Goal: Information Seeking & Learning: Learn about a topic

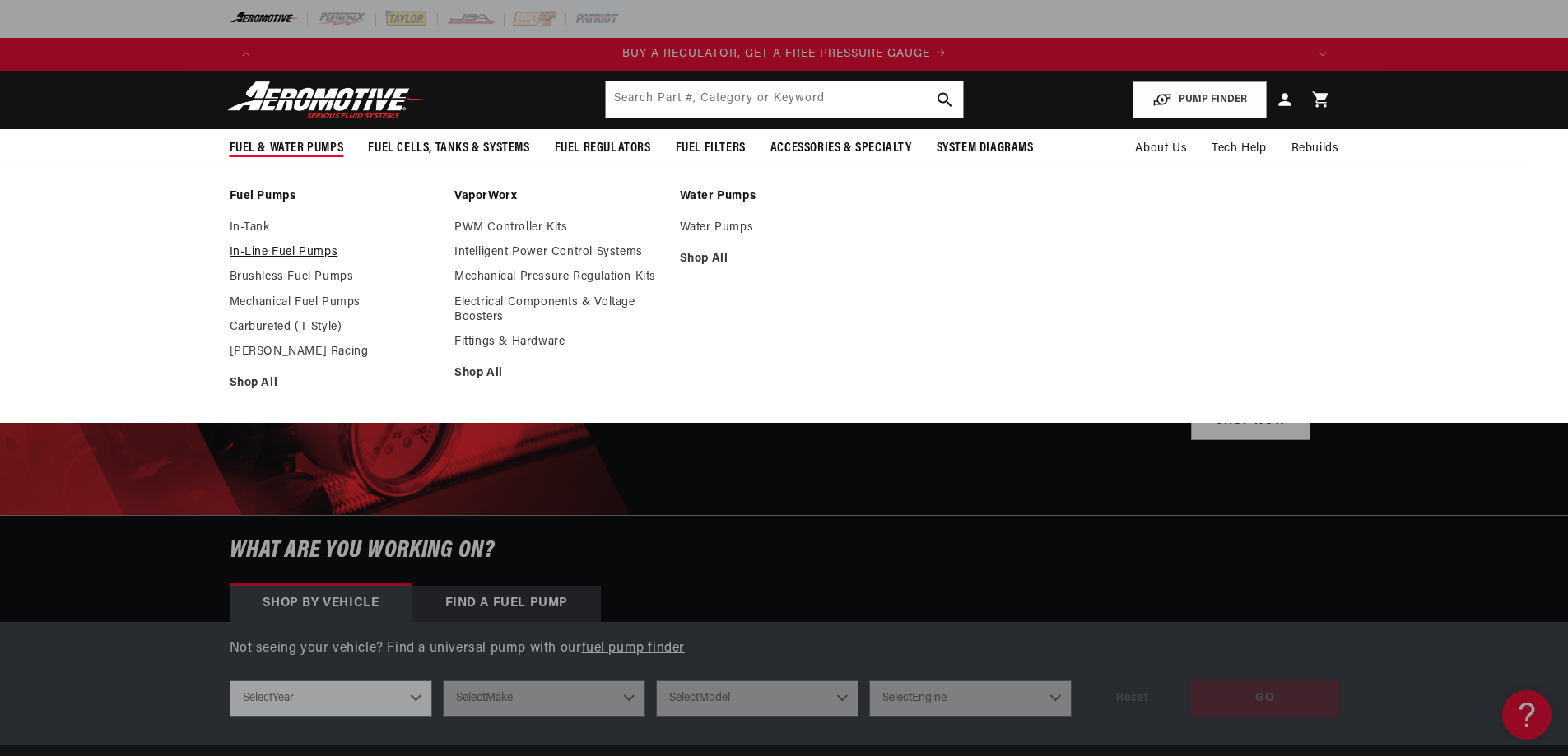
click at [263, 255] on link "In-Line Fuel Pumps" at bounding box center [334, 252] width 209 height 15
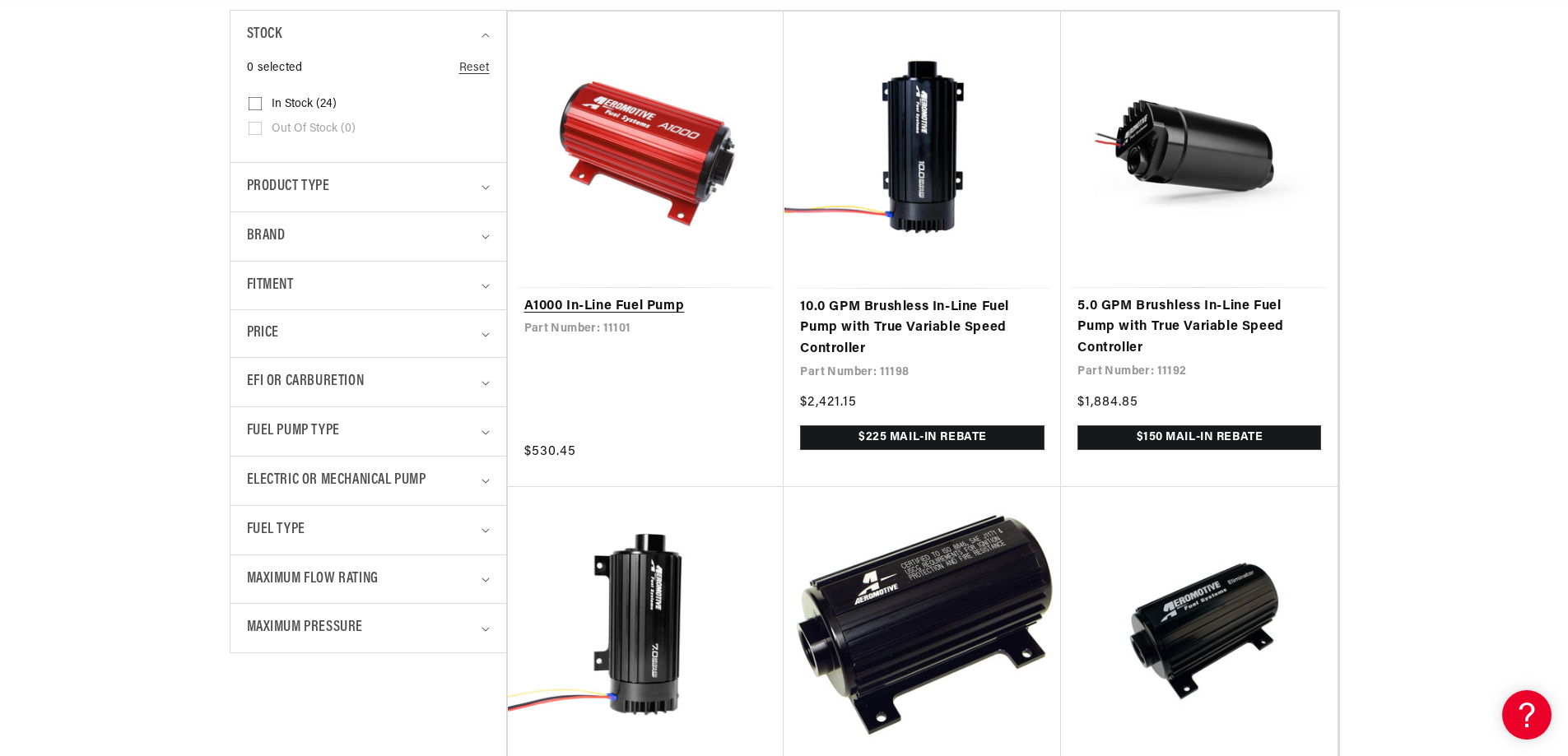
click at [605, 306] on link "A1000 In-Line Fuel Pump" at bounding box center [645, 306] width 243 height 22
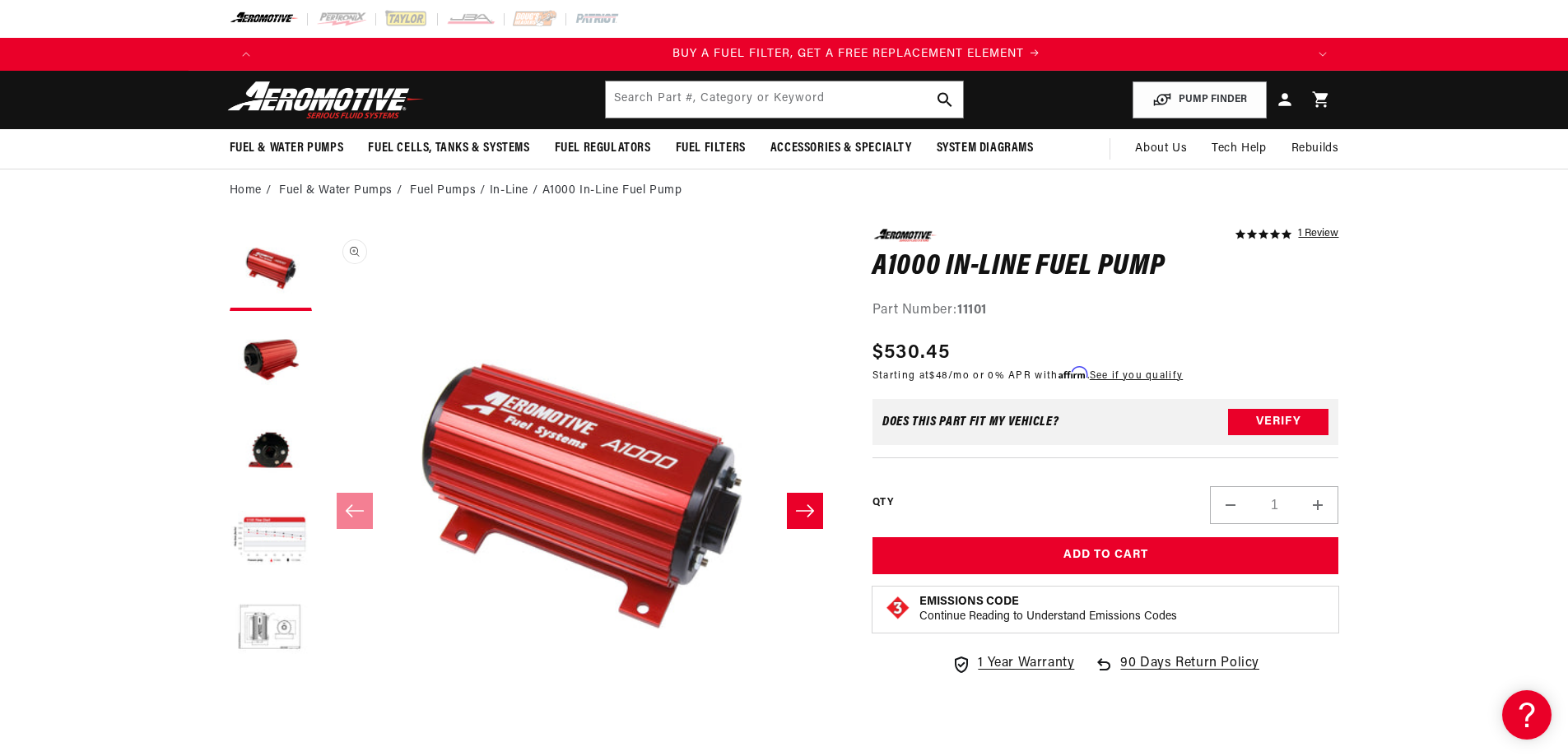
scroll to position [0, 1043]
click at [268, 544] on button "Load image 4 in gallery view" at bounding box center [270, 541] width 82 height 82
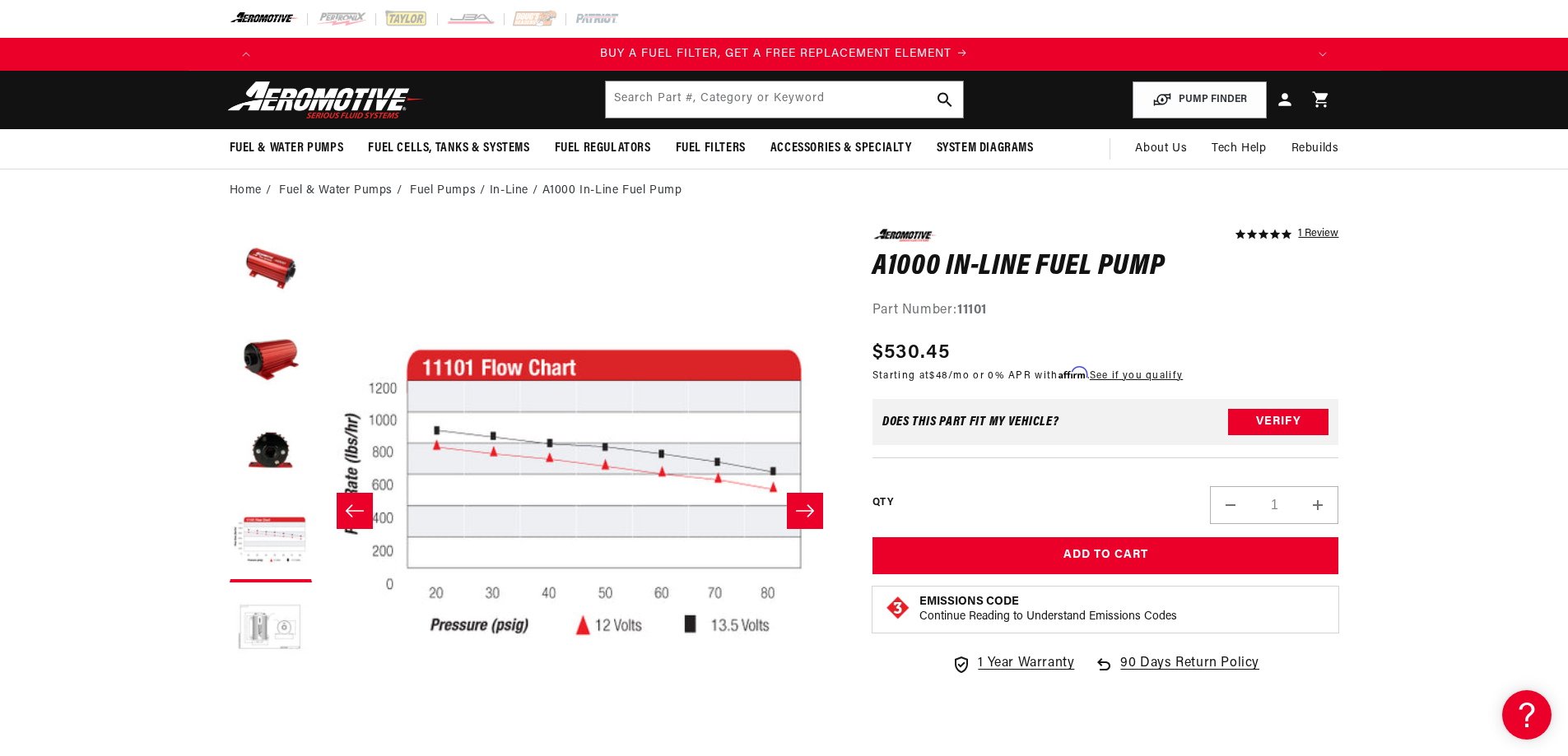
click at [273, 626] on button "Load image 5 in gallery view" at bounding box center [270, 632] width 82 height 82
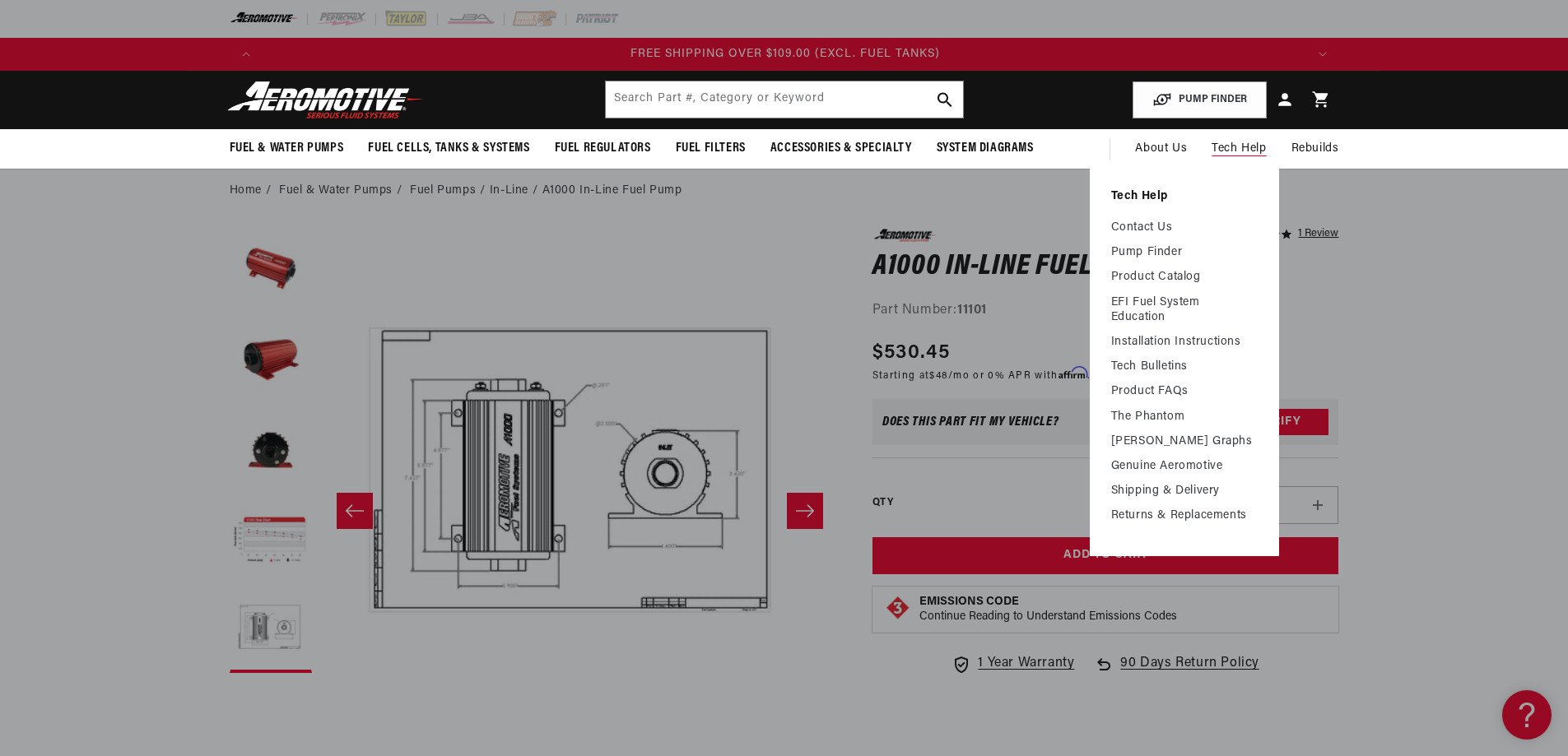
scroll to position [0, 3131]
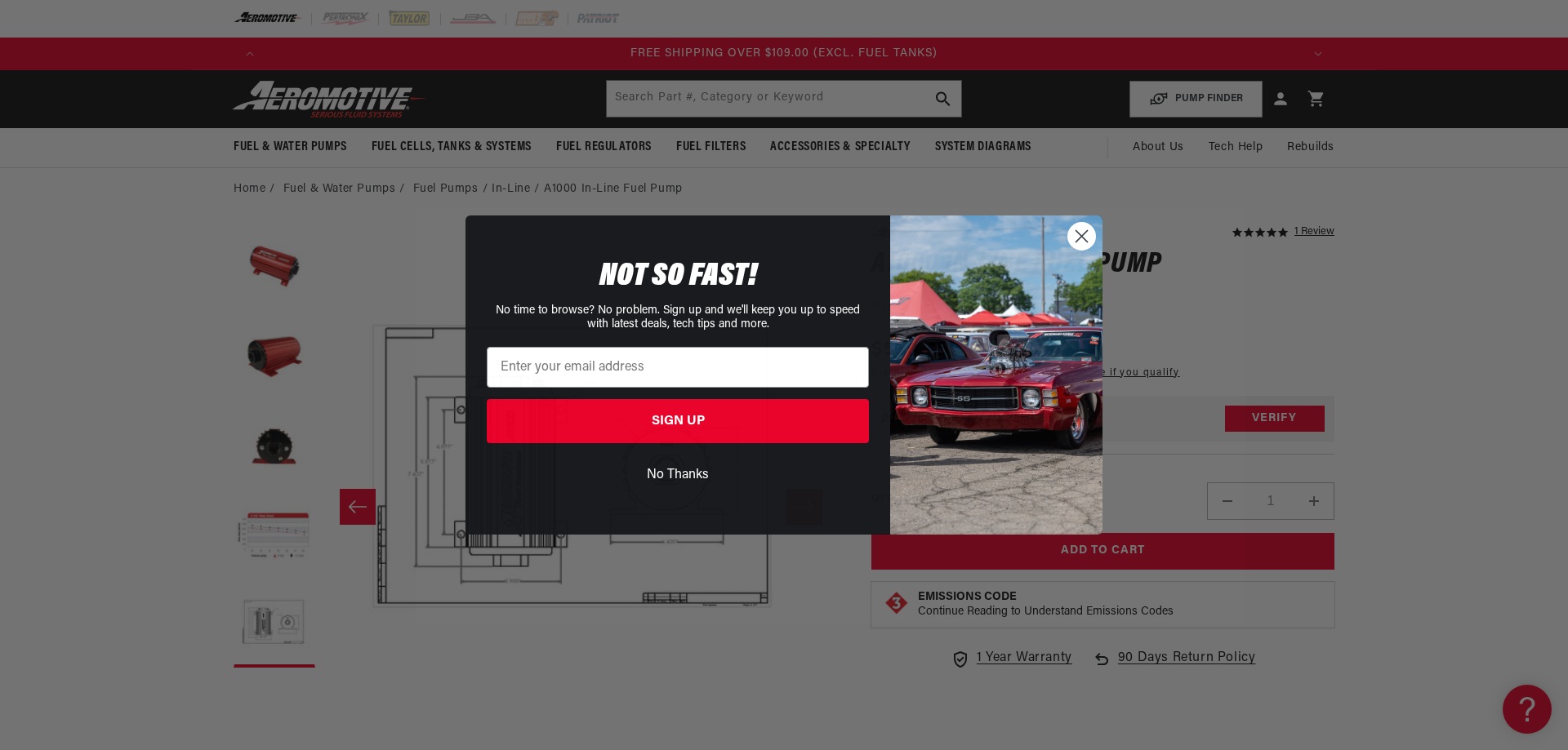
click at [1473, 297] on div "Close dialog NOT SO FAST! No time to browse? No problem. Sign up and we'll keep…" at bounding box center [784, 375] width 1568 height 750
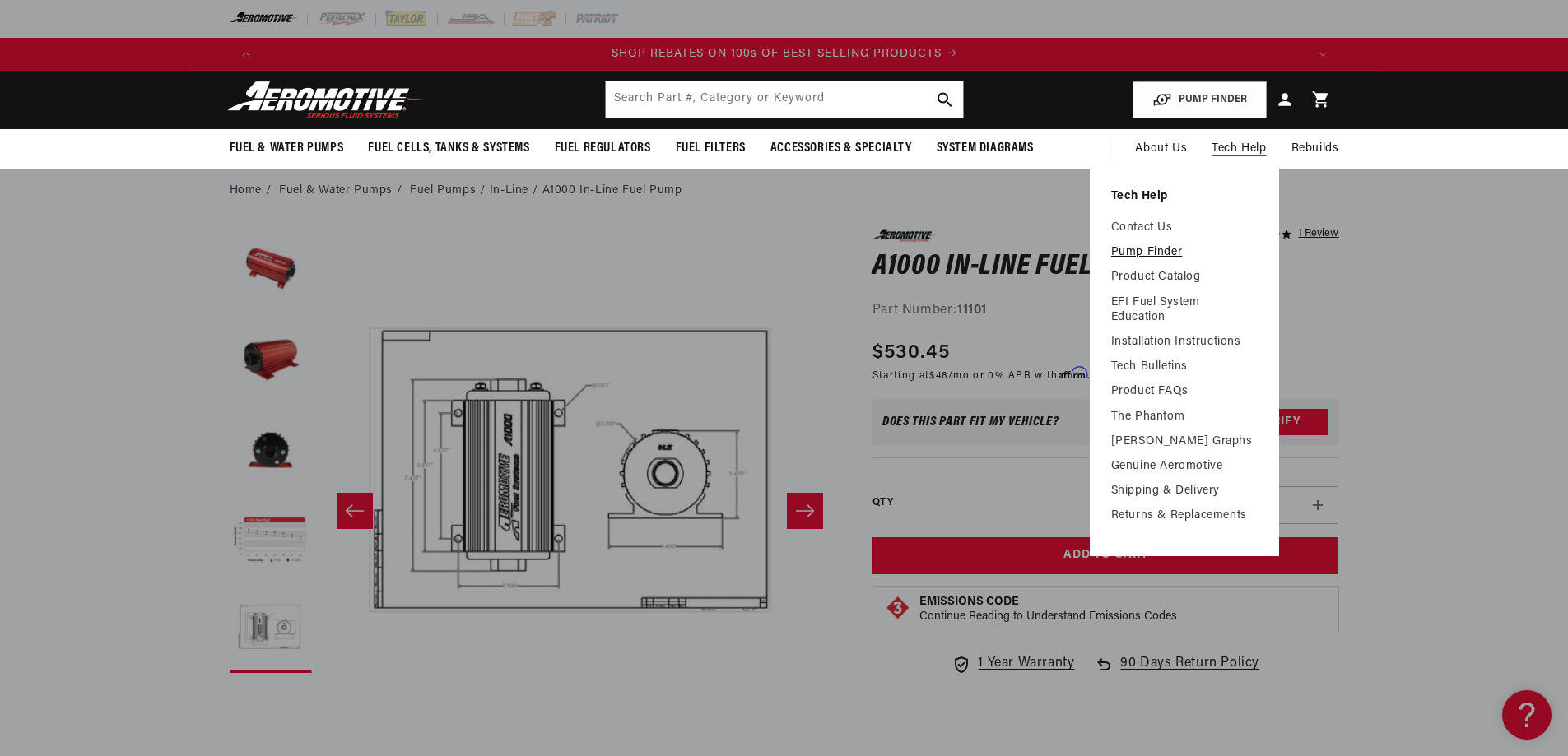
scroll to position [0, 2087]
click at [1161, 462] on link "Genuine Aeromotive" at bounding box center [1184, 466] width 147 height 15
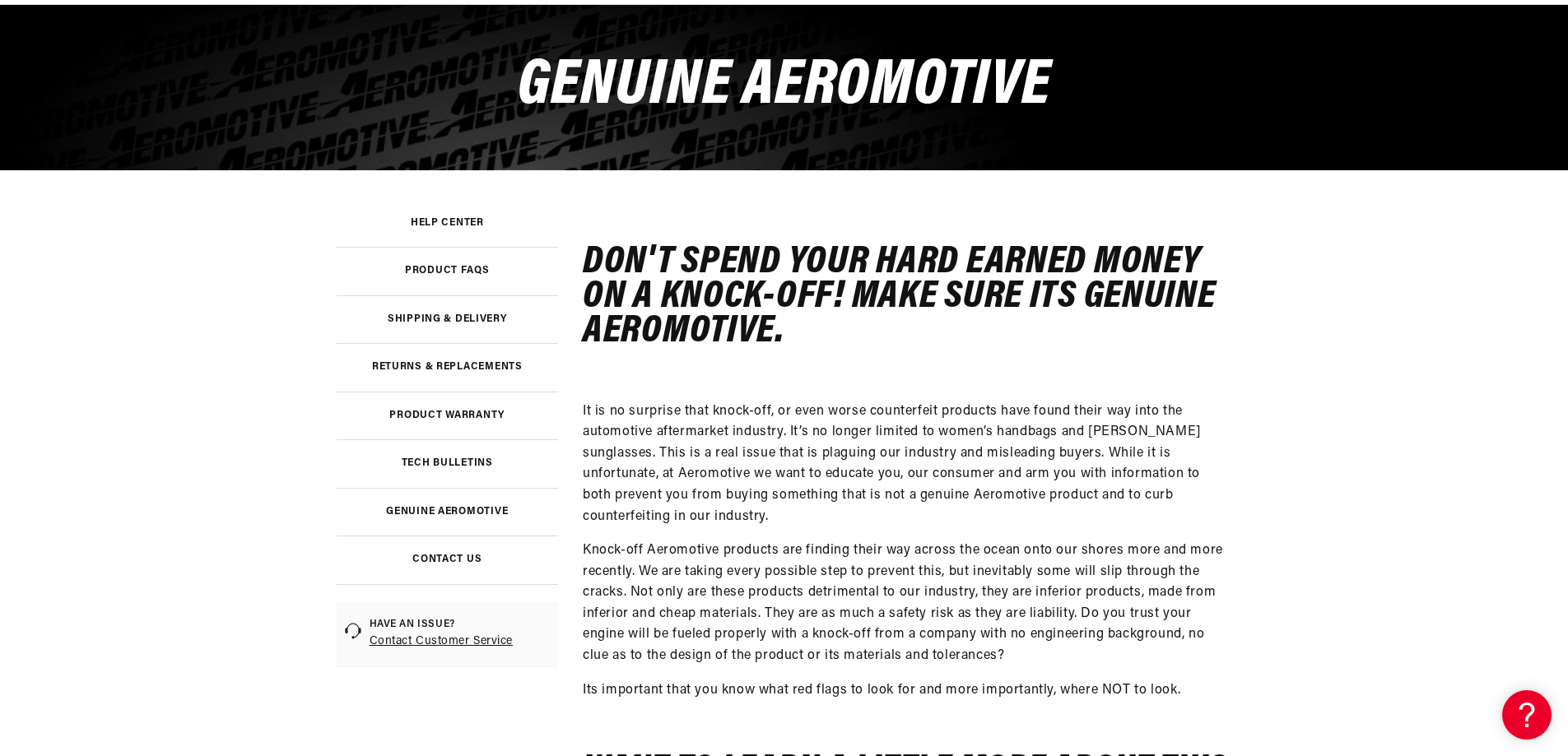
scroll to position [0, 3131]
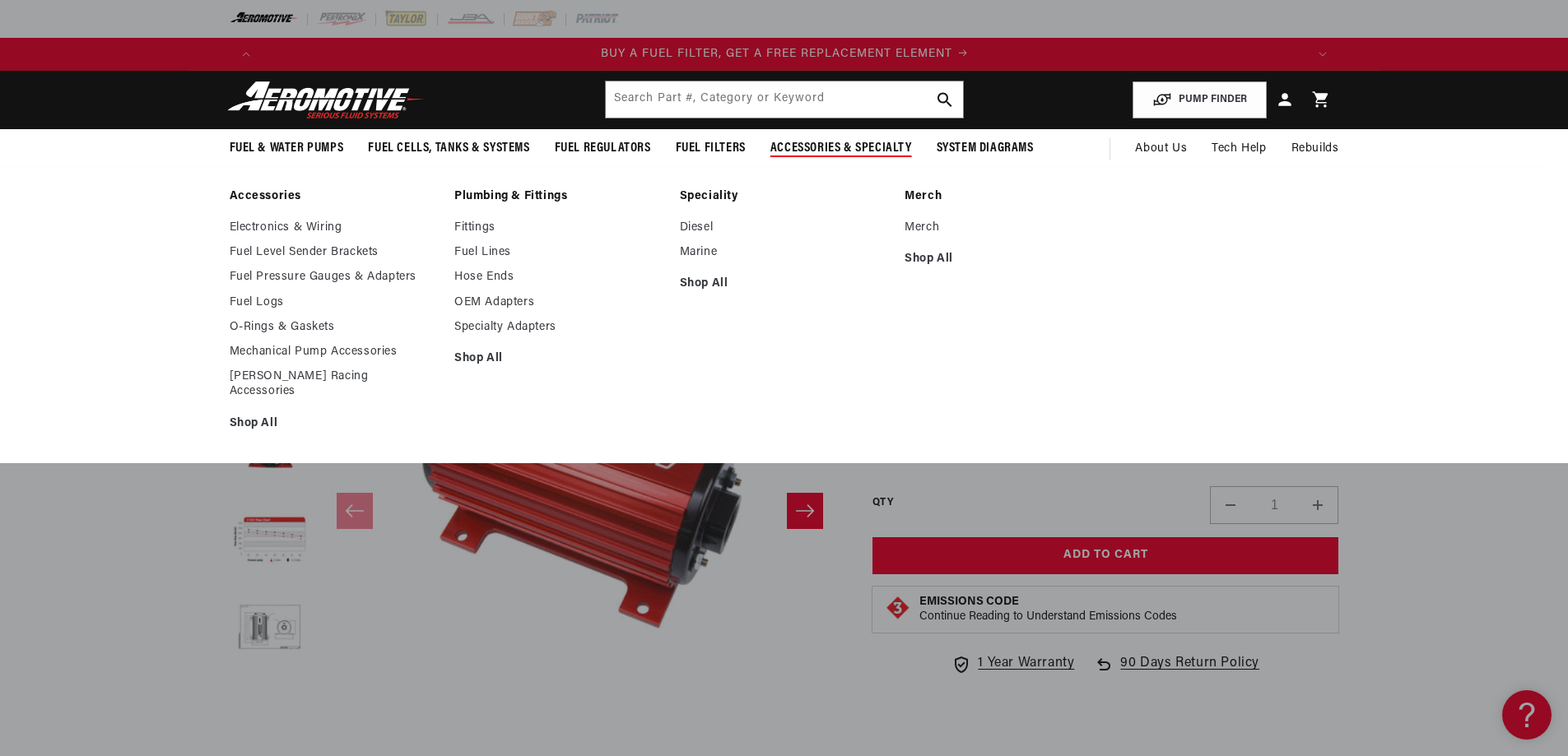
scroll to position [0, 1043]
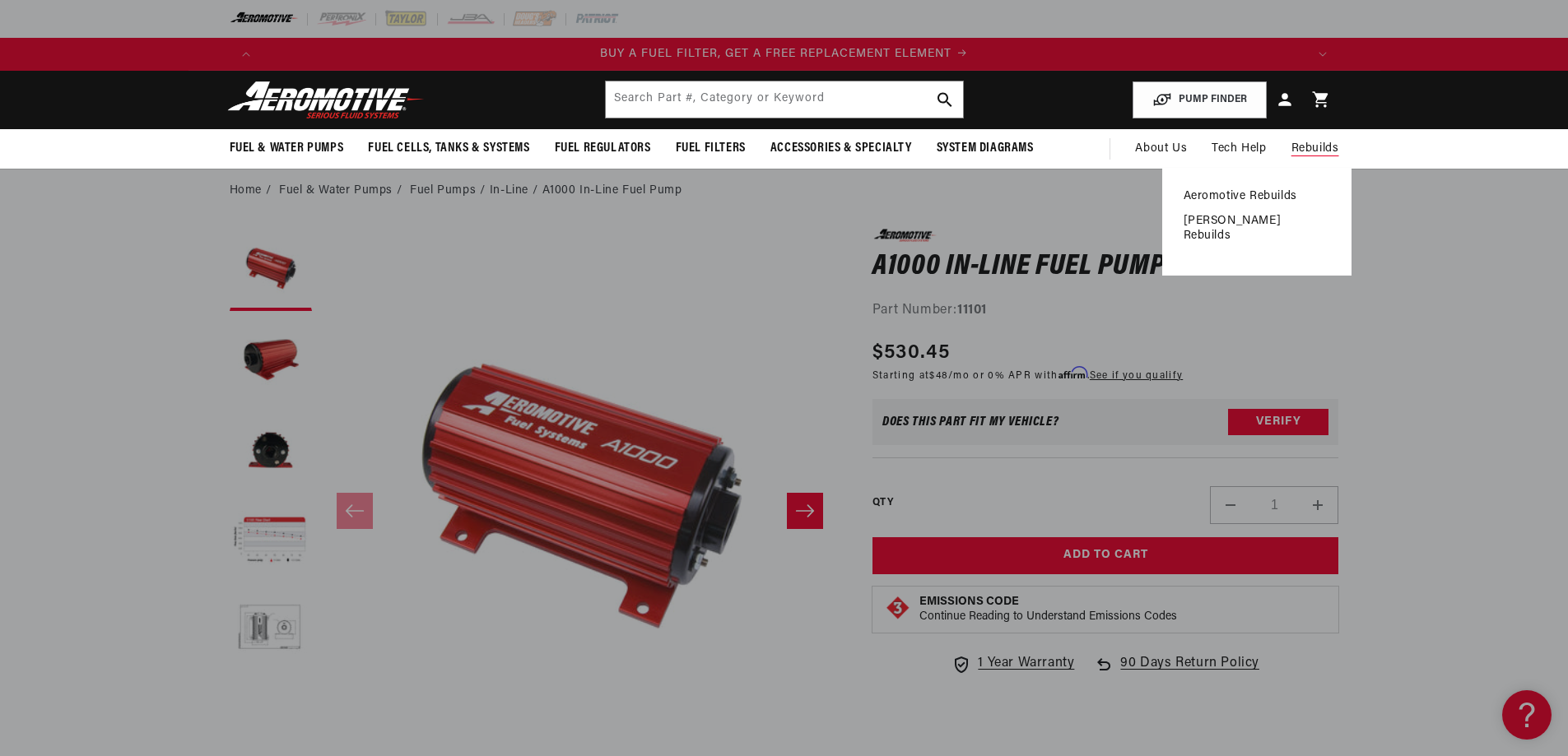
click at [1258, 191] on link "Aeromotive Rebuilds" at bounding box center [1256, 196] width 147 height 15
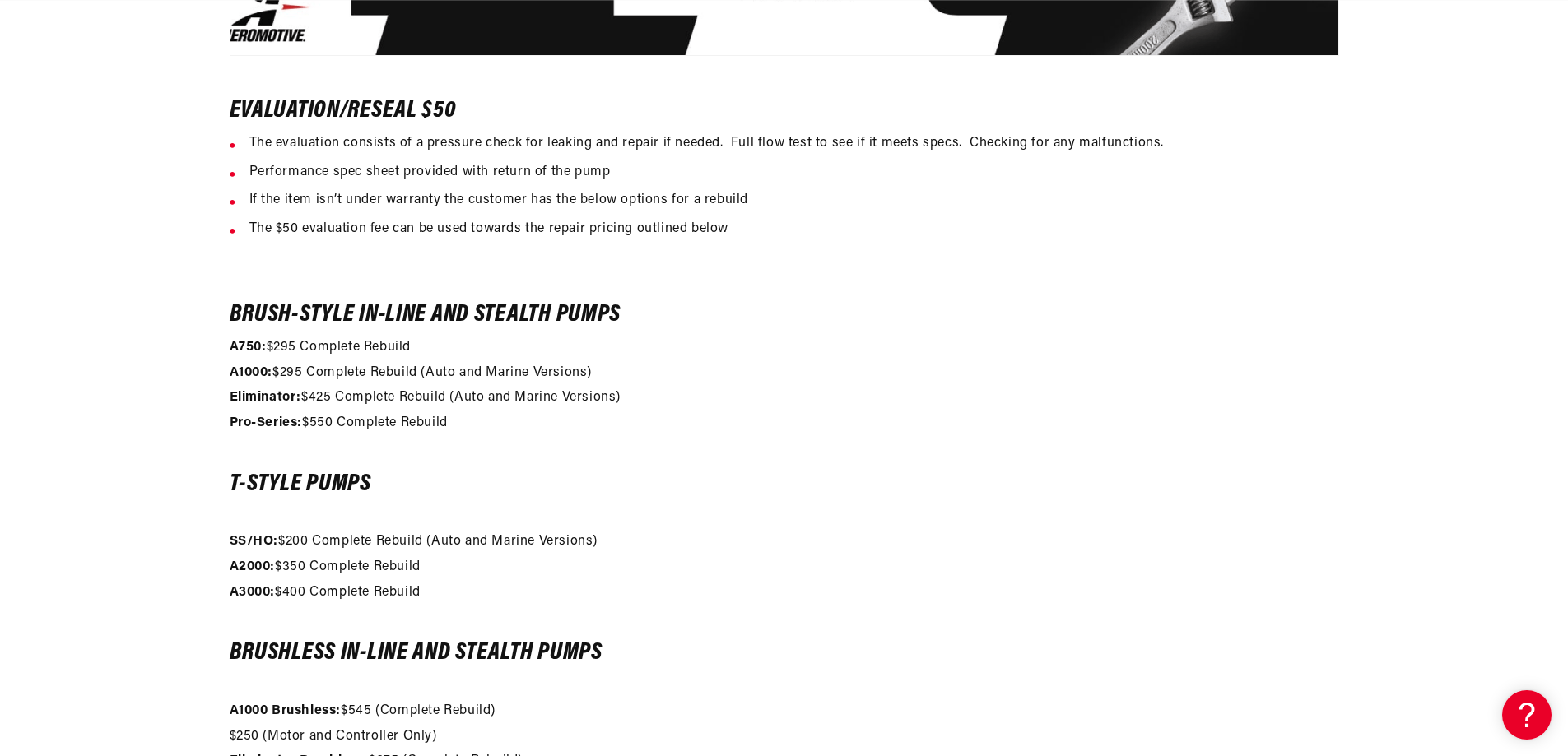
click at [238, 367] on strong "A1000:" at bounding box center [251, 372] width 44 height 13
drag, startPoint x: 220, startPoint y: 369, endPoint x: 598, endPoint y: 376, distance: 378.1
click at [598, 376] on div "Evaluation/Reseal $50 The evaluation consists of a pressure check for leaking a…" at bounding box center [784, 440] width 1192 height 1424
copy p "A1000: $295 Complete Rebuild (Auto and Marine Versions)"
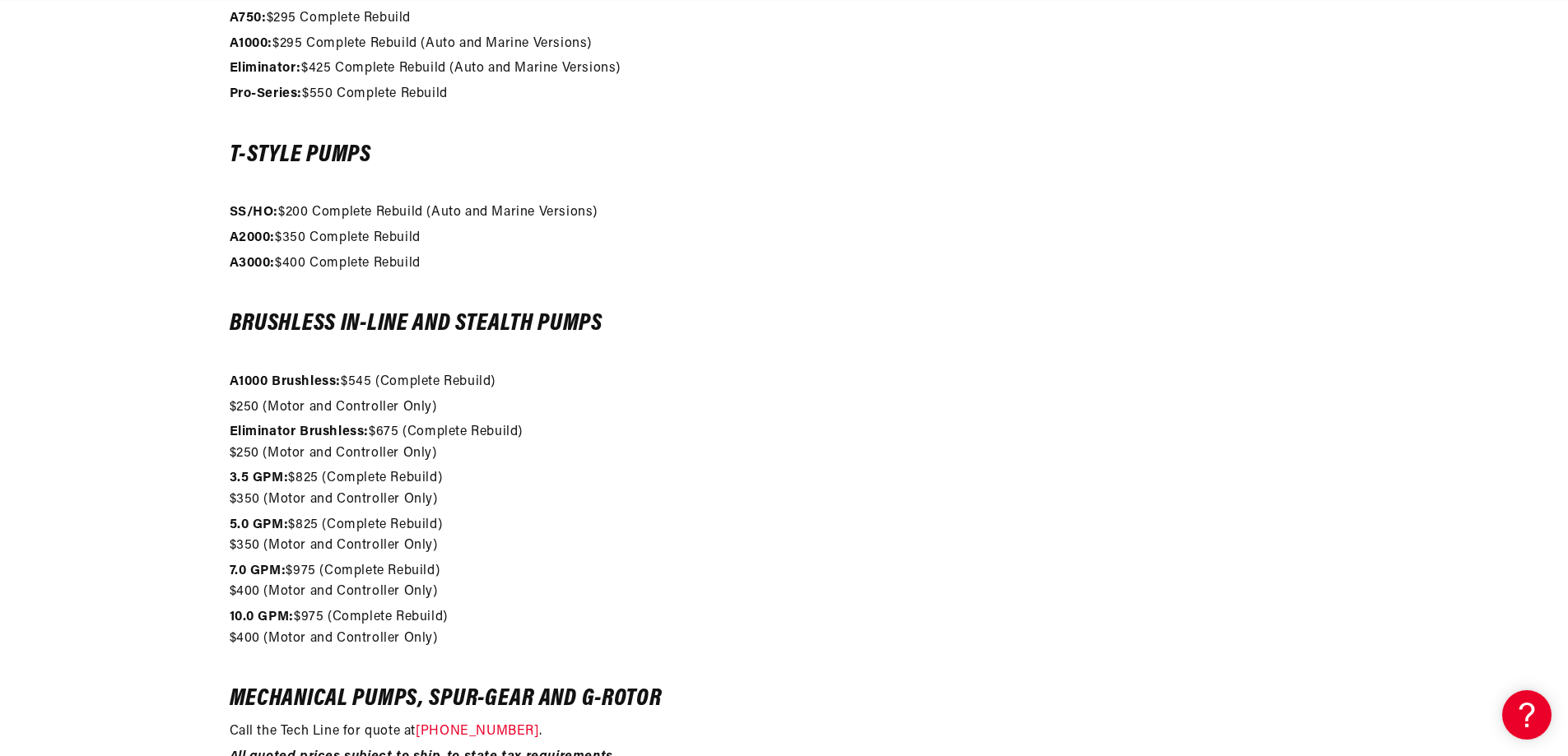
scroll to position [0, 3131]
copy p "A1000: $295 Complete Rebuild (Auto and Marine Versions)"
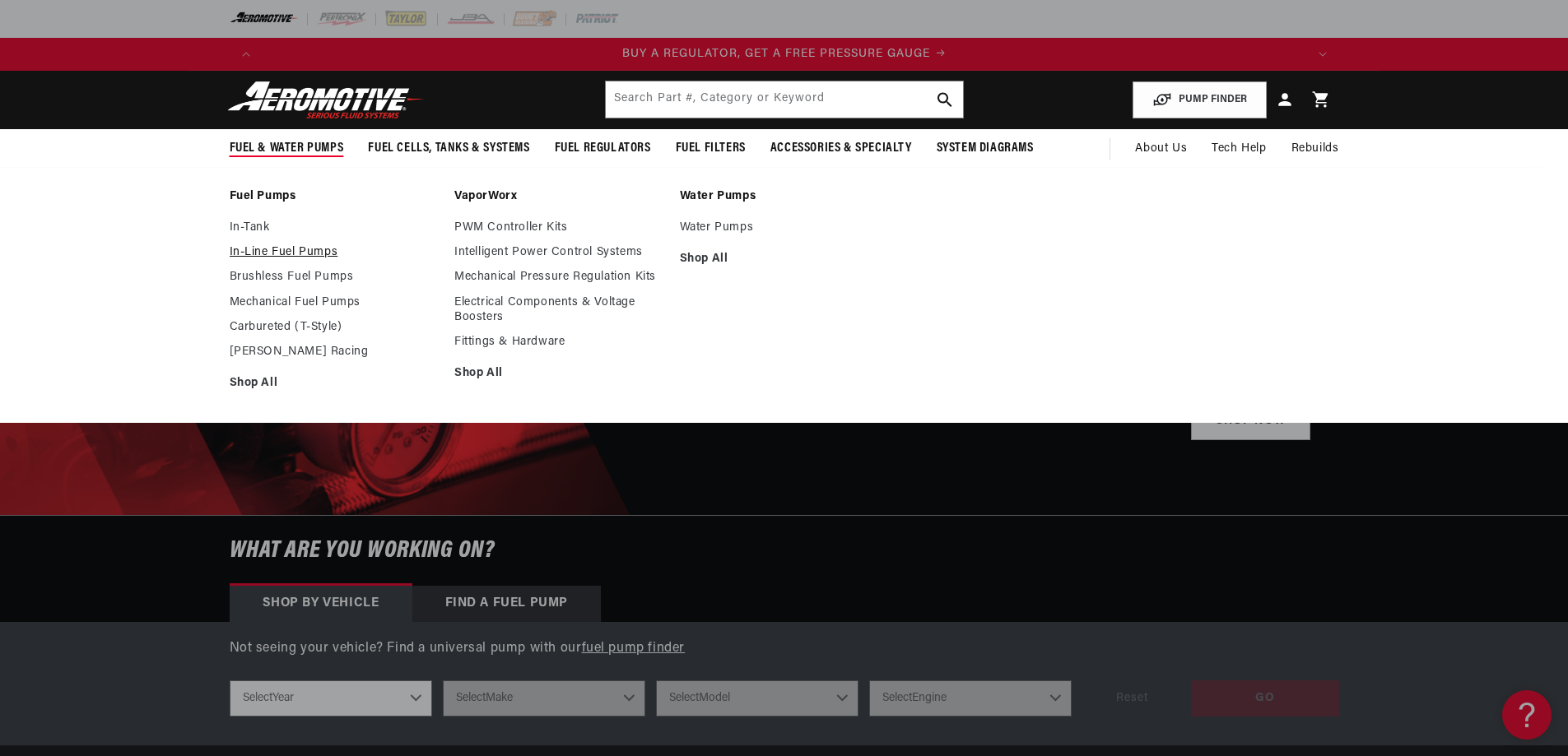
click at [267, 253] on link "In-Line Fuel Pumps" at bounding box center [334, 252] width 209 height 15
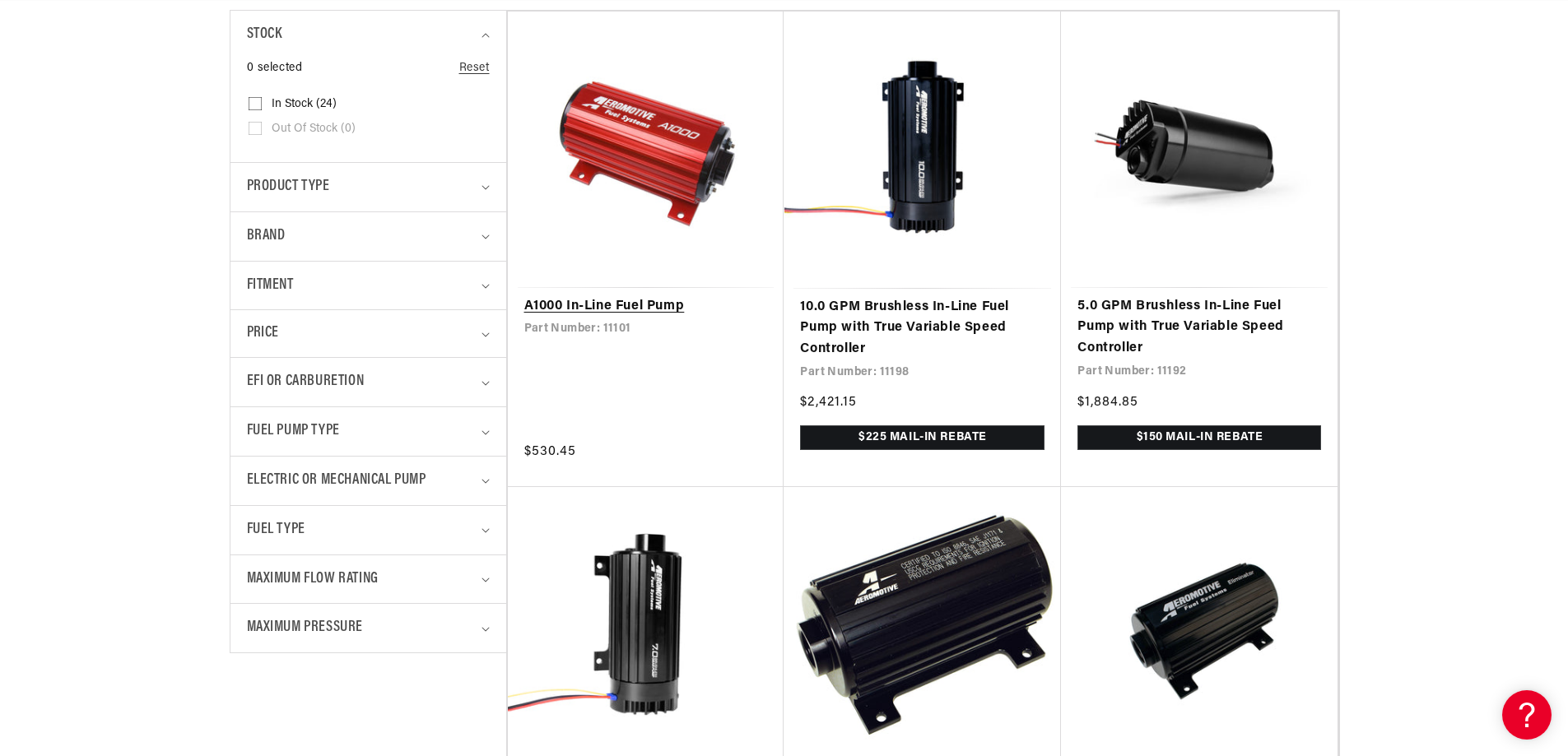
click at [613, 304] on link "A1000 In-Line Fuel Pump" at bounding box center [645, 306] width 243 height 22
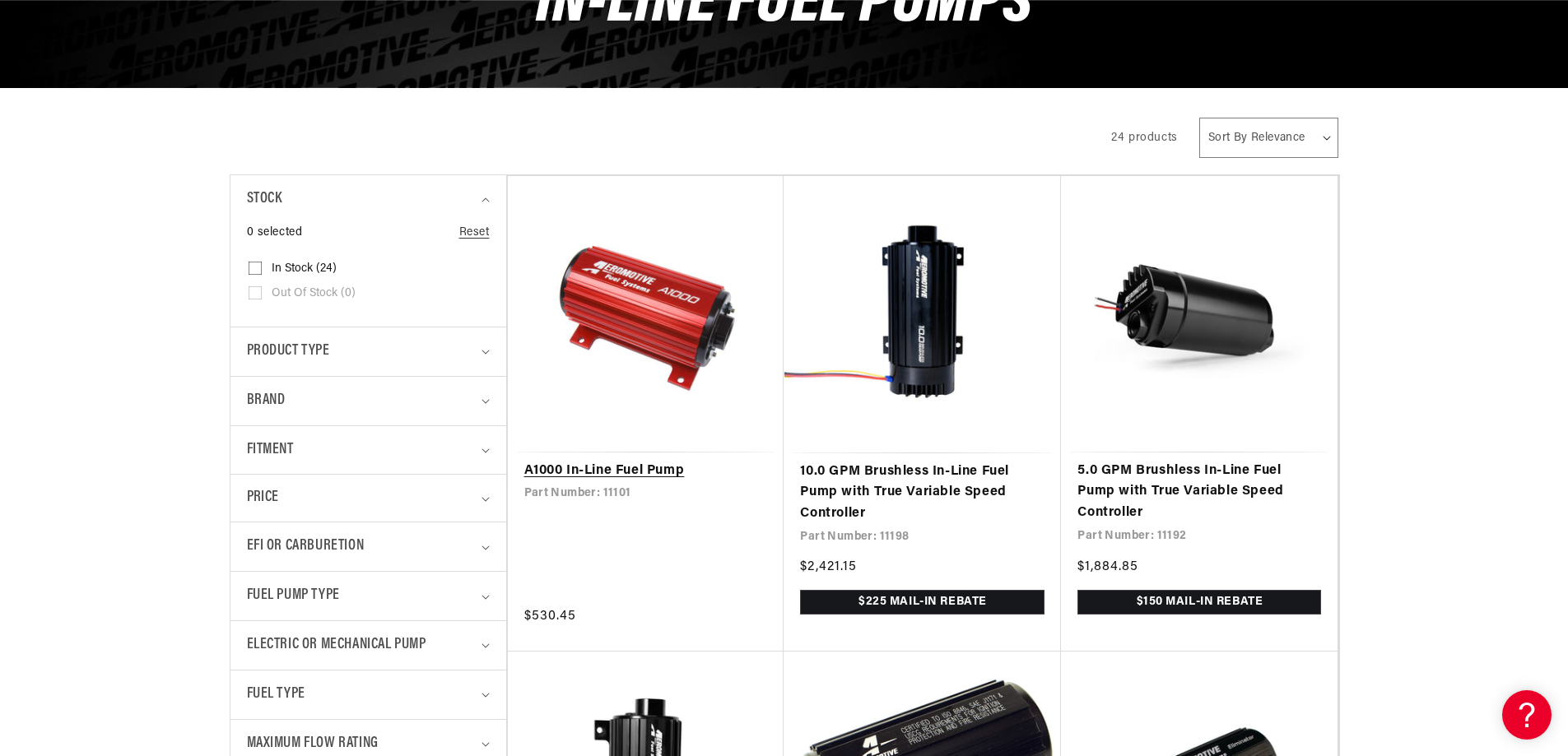
scroll to position [329, 0]
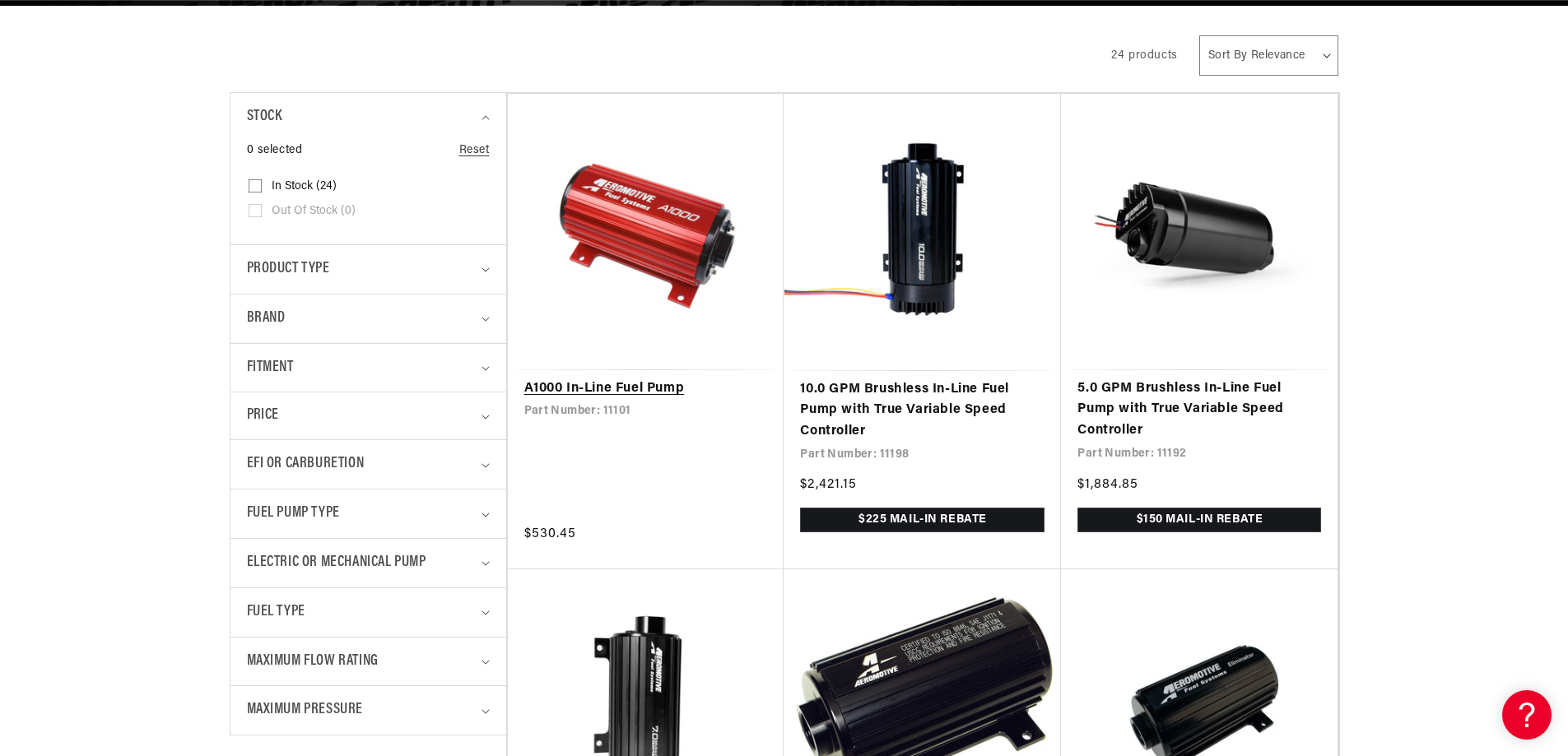
click at [678, 386] on link "A1000 In-Line Fuel Pump" at bounding box center [645, 389] width 243 height 22
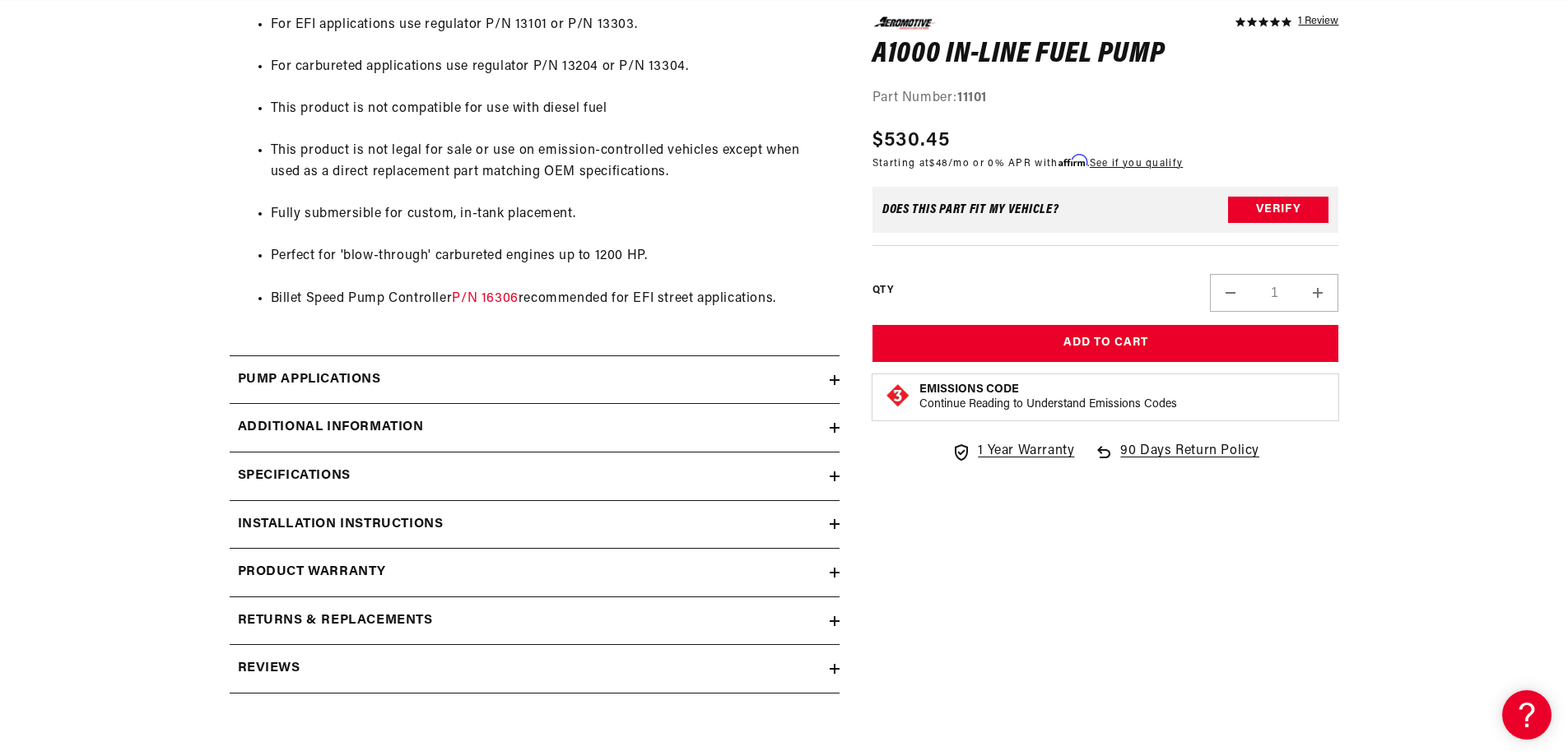
scroll to position [1399, 0]
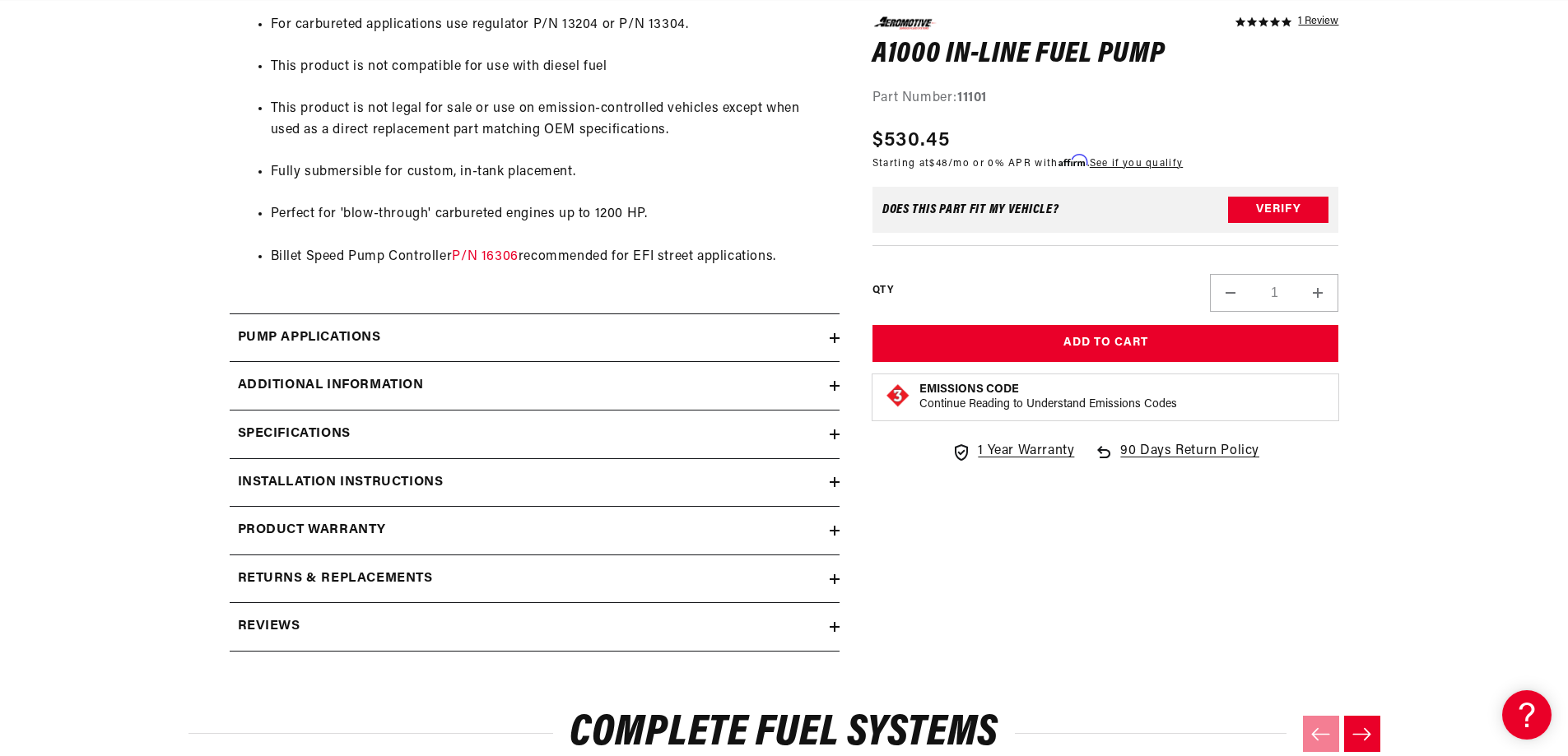
click at [435, 332] on div "Pump Applications" at bounding box center [529, 338] width 600 height 22
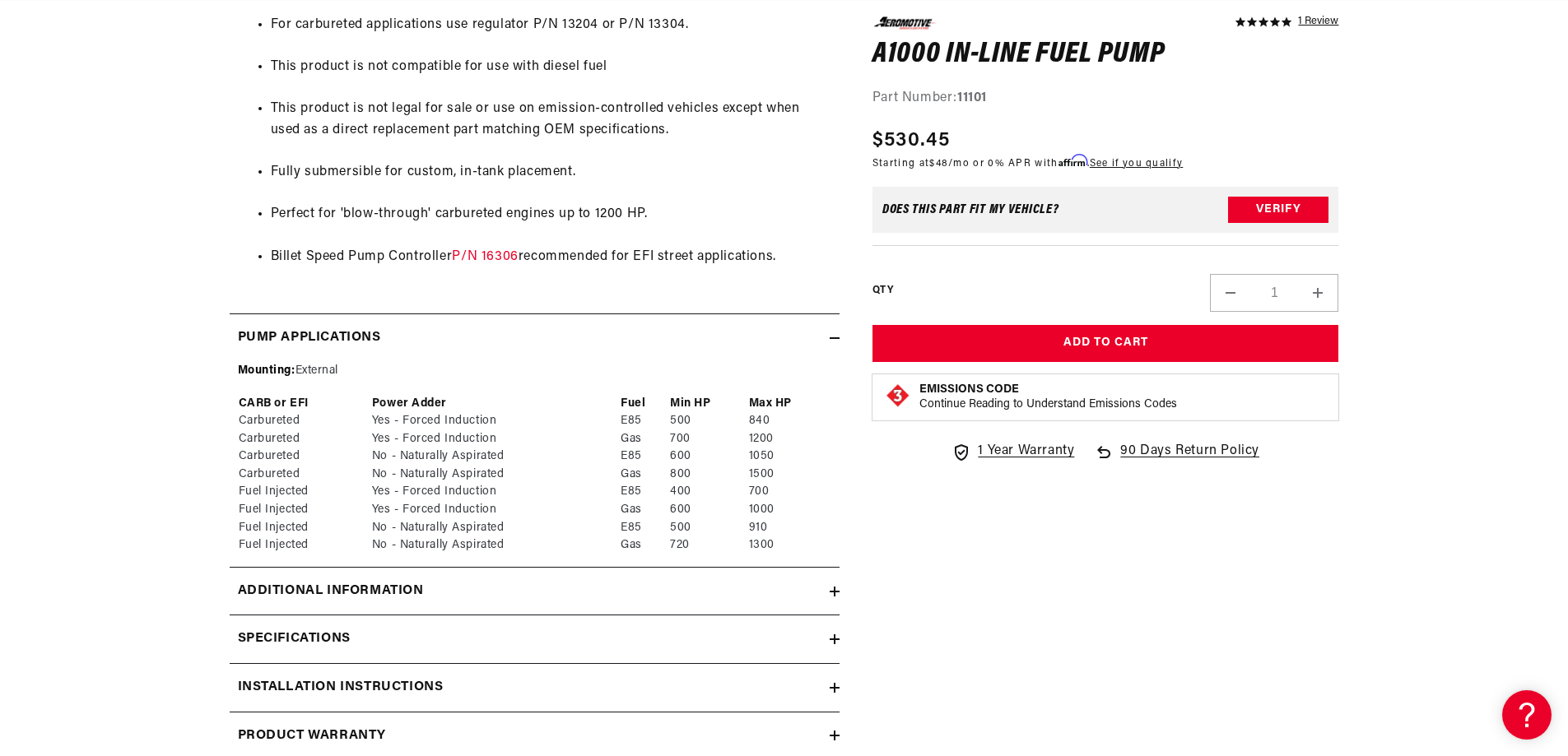
click at [438, 332] on div "Pump Applications" at bounding box center [529, 338] width 600 height 22
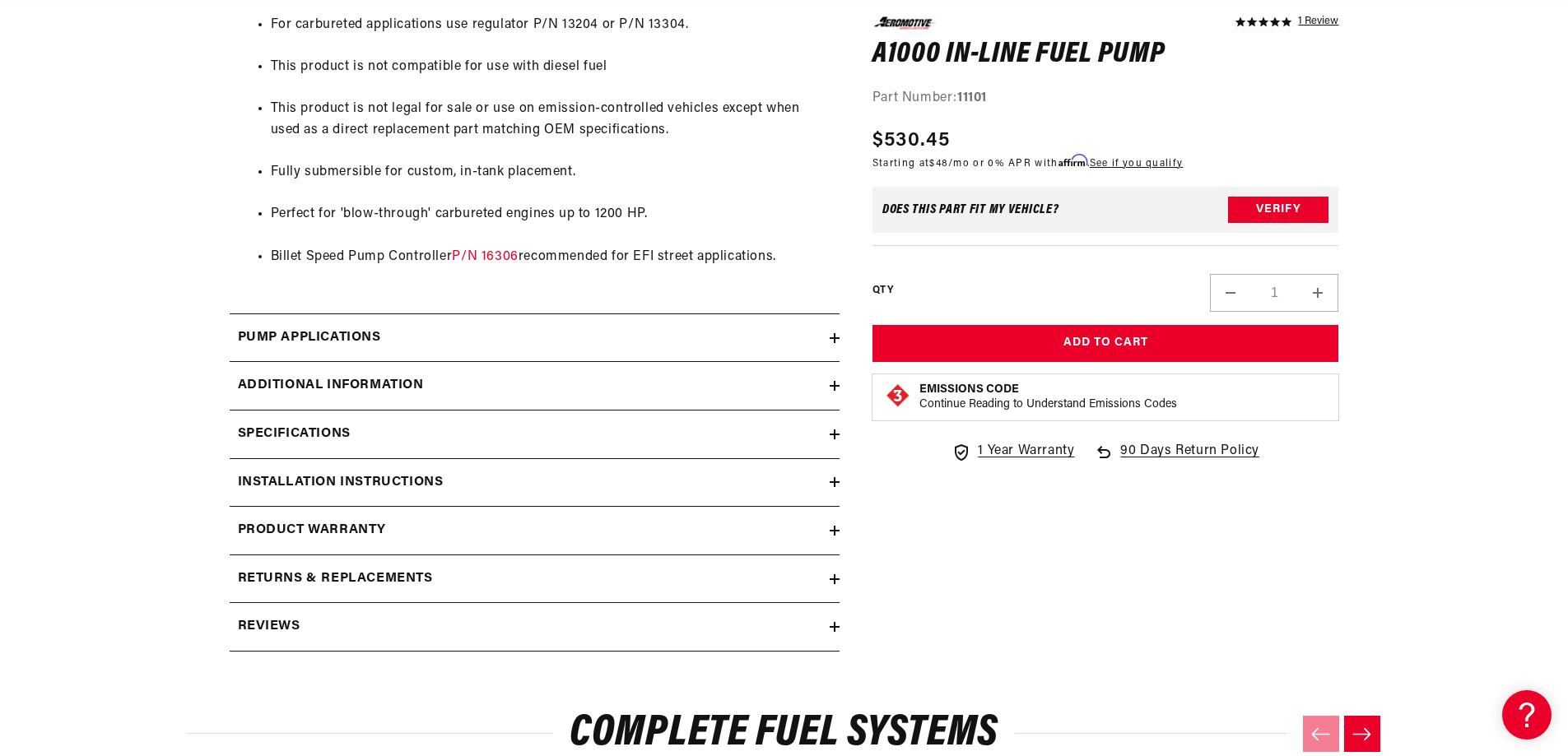
click at [447, 374] on summary "Additional information" at bounding box center [534, 386] width 610 height 47
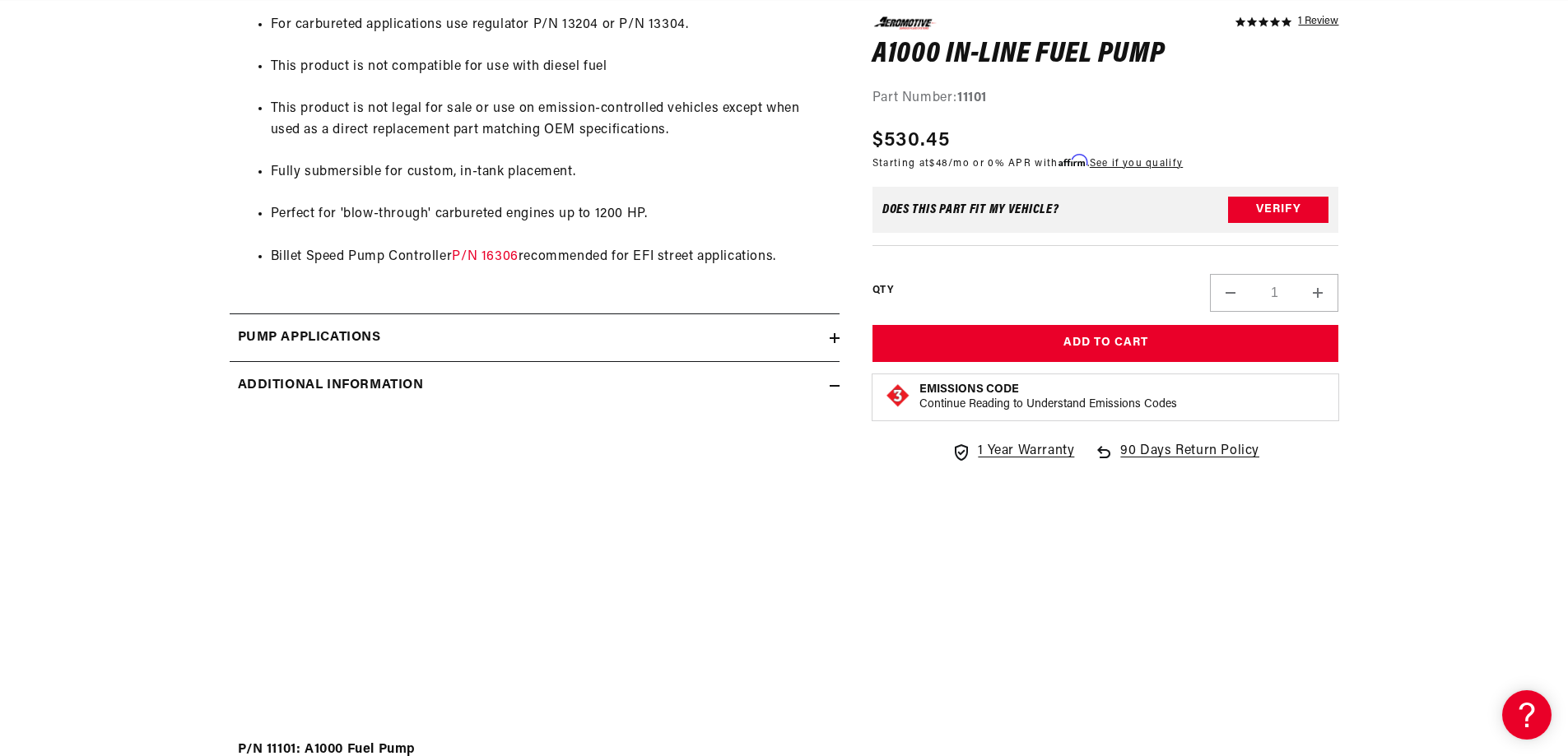
scroll to position [0, 1043]
click at [801, 389] on div "Additional information" at bounding box center [529, 386] width 600 height 22
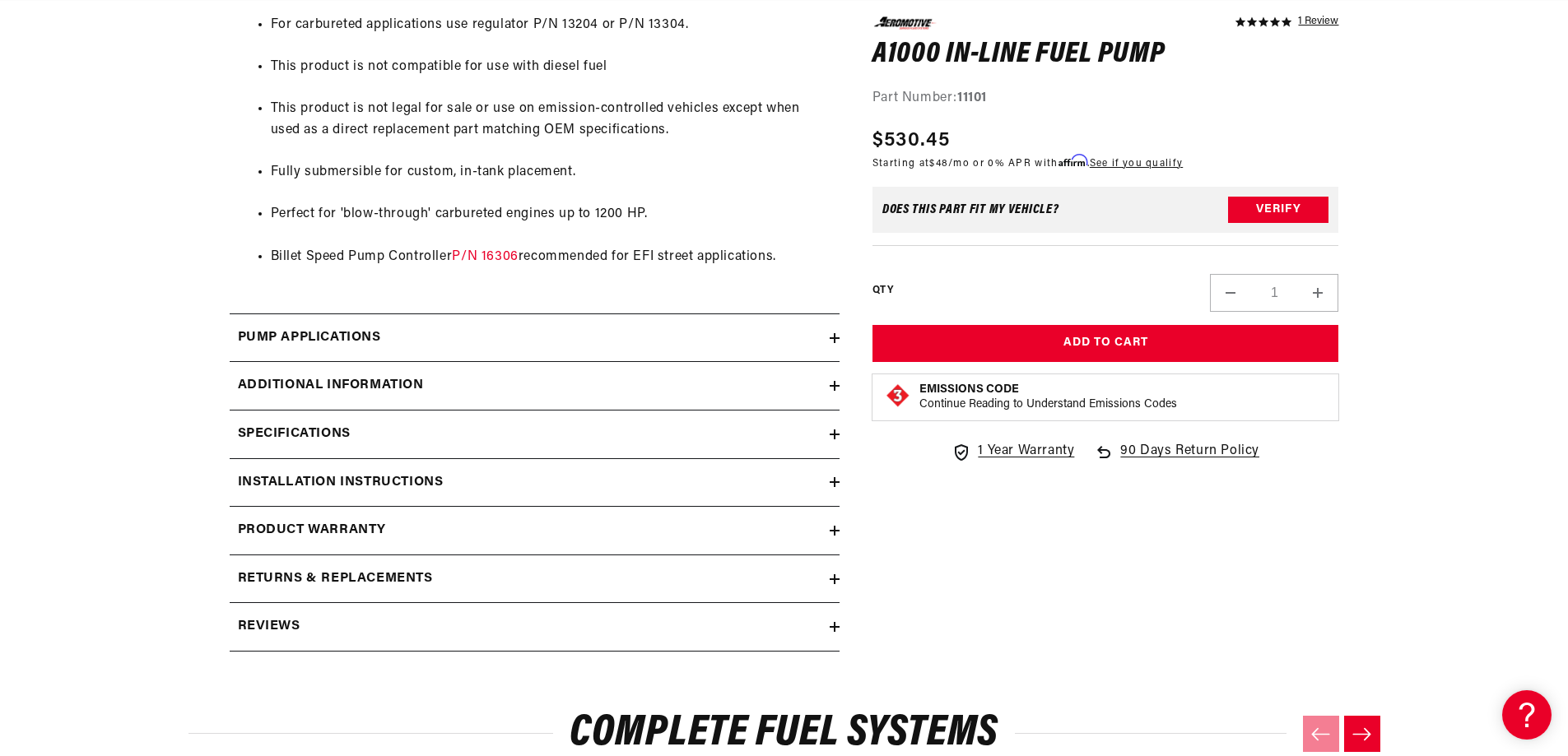
click at [354, 480] on h2 "Installation Instructions" at bounding box center [341, 482] width 205 height 22
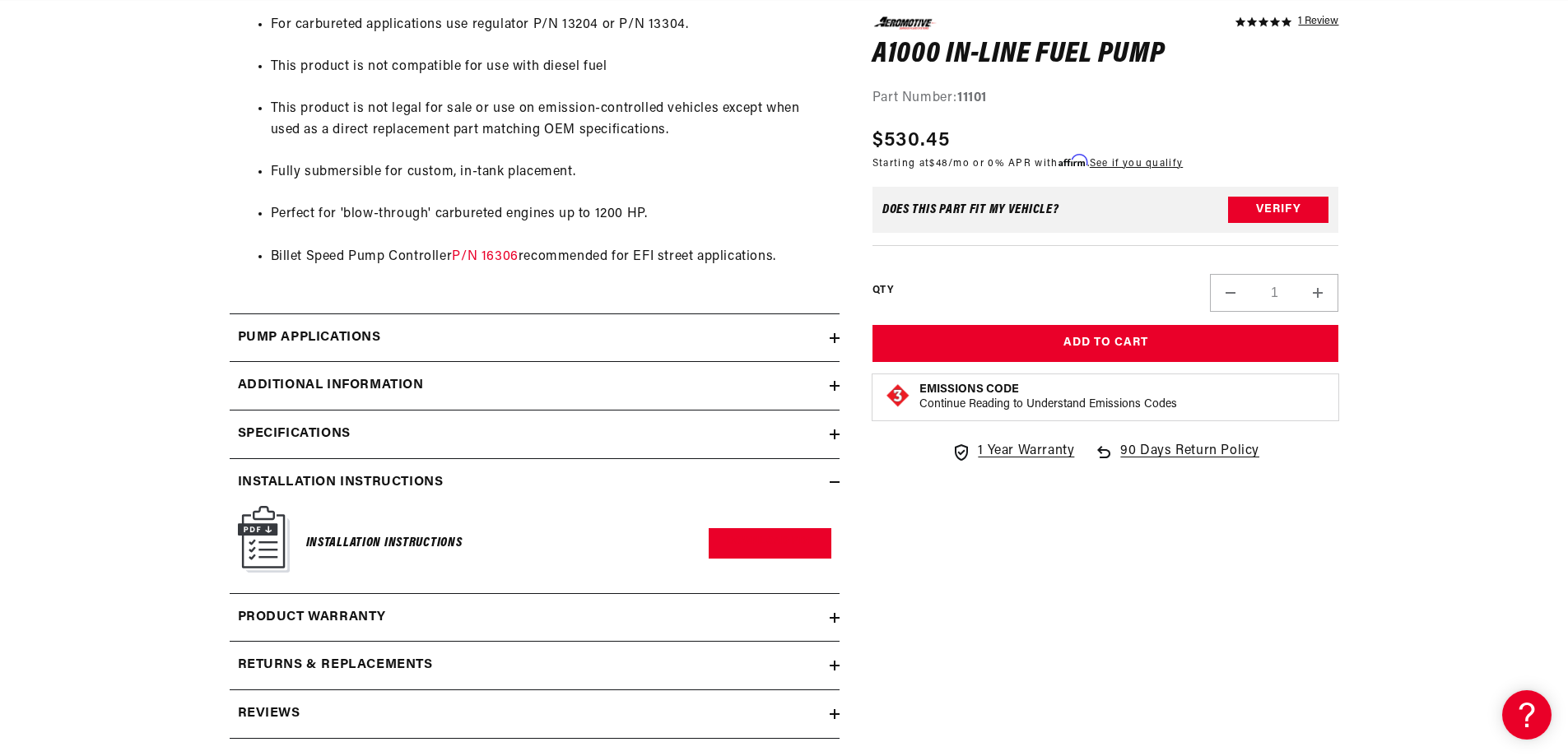
click at [358, 476] on h2 "Installation Instructions" at bounding box center [341, 482] width 205 height 22
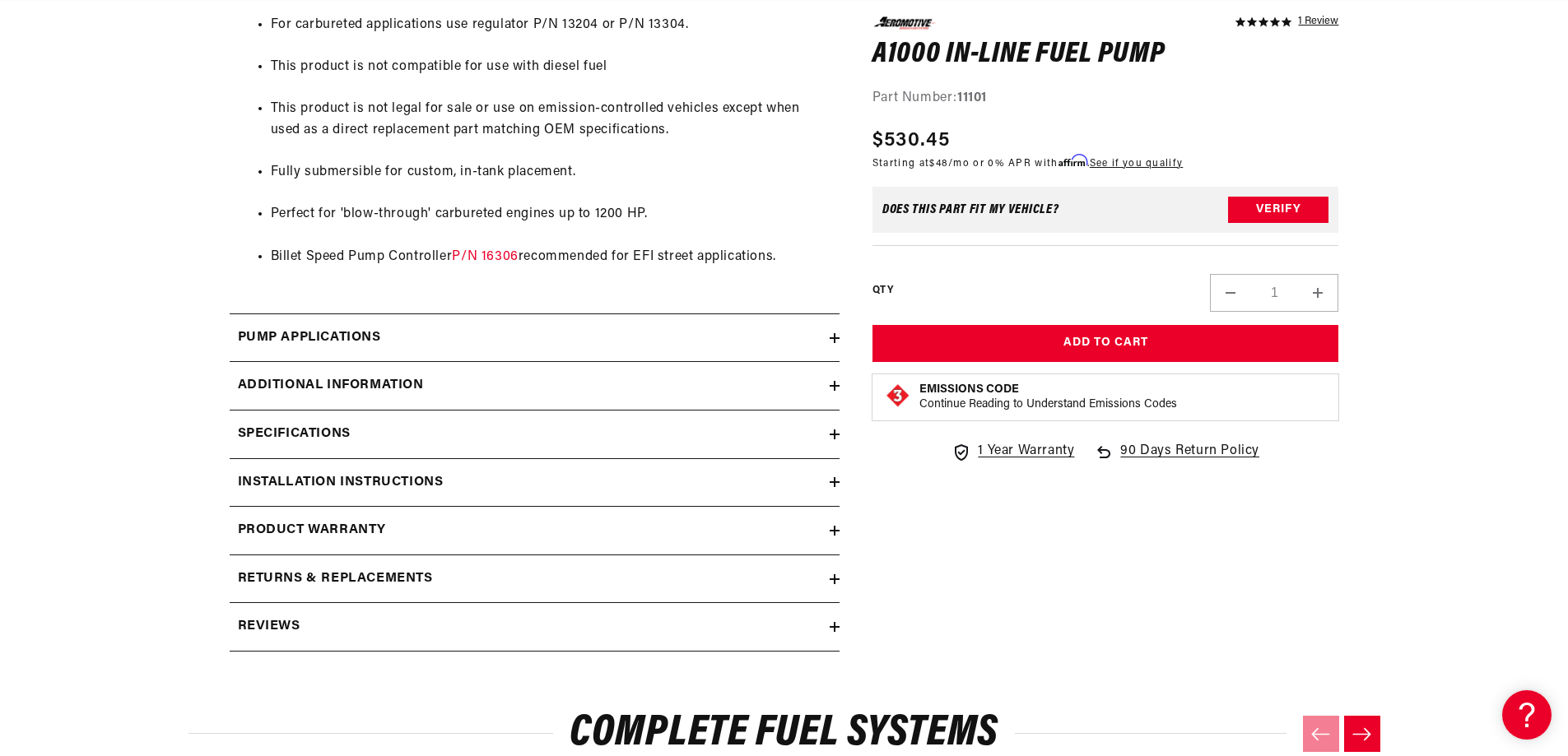
click at [398, 576] on h2 "Returns & replacements" at bounding box center [336, 579] width 195 height 22
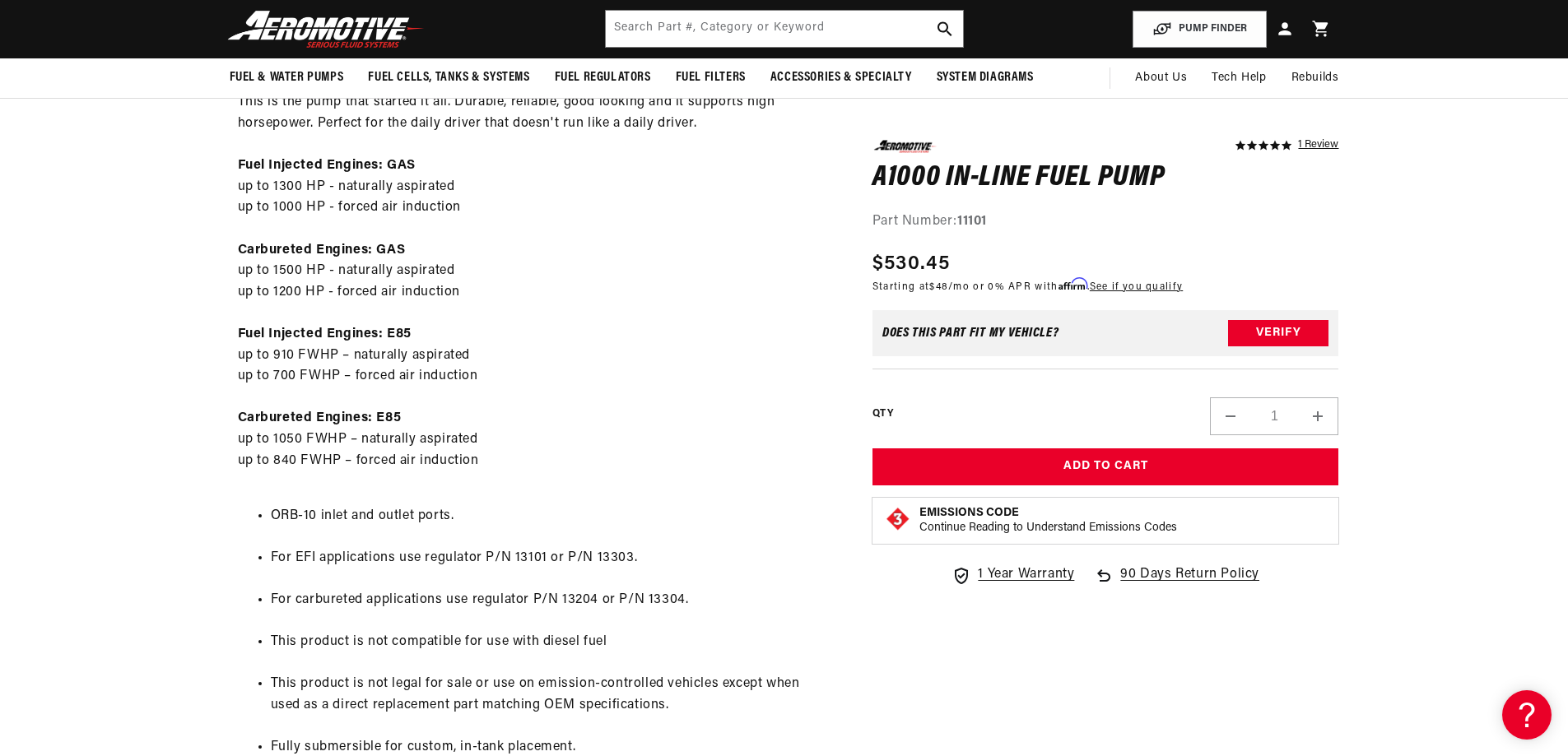
scroll to position [823, 0]
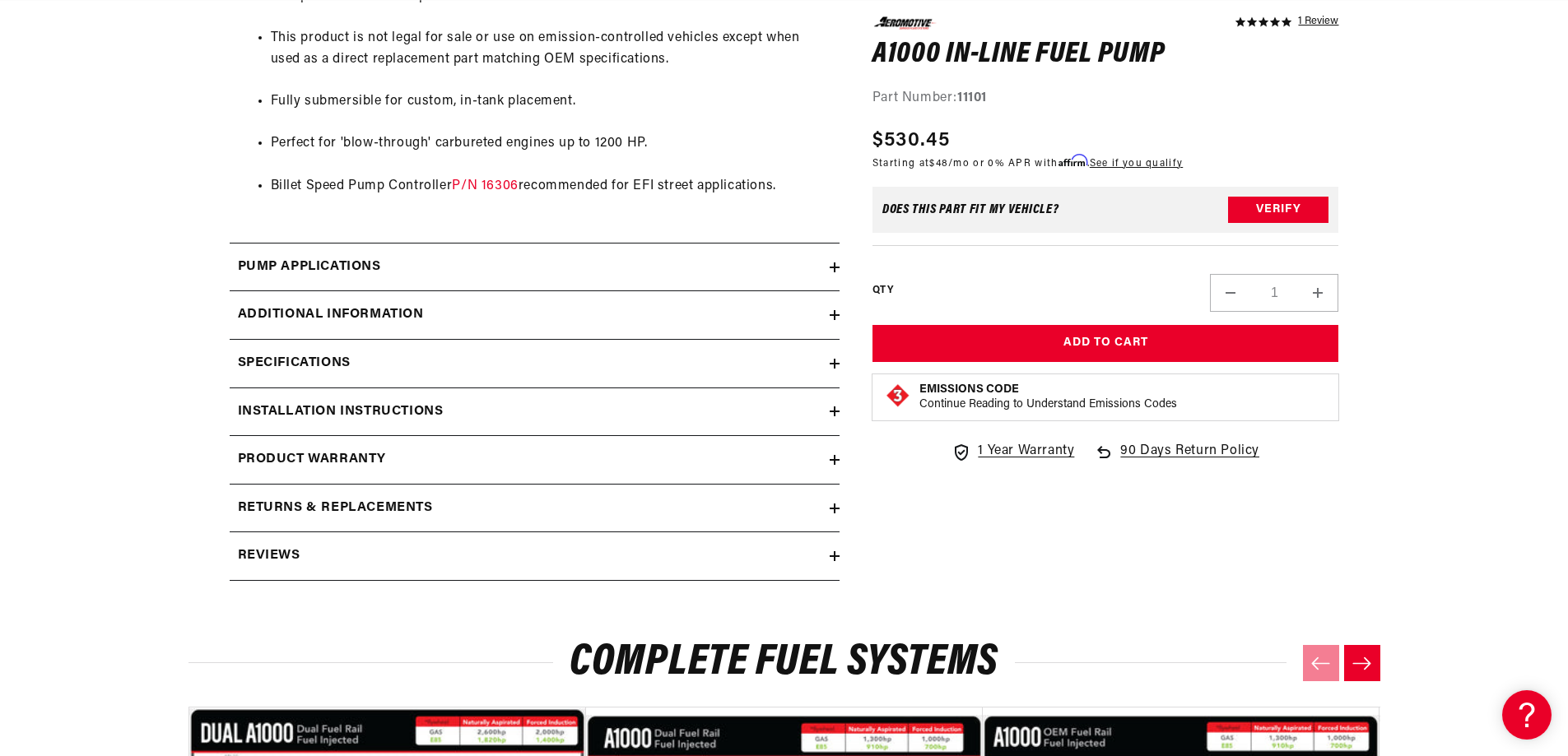
scroll to position [1564, 0]
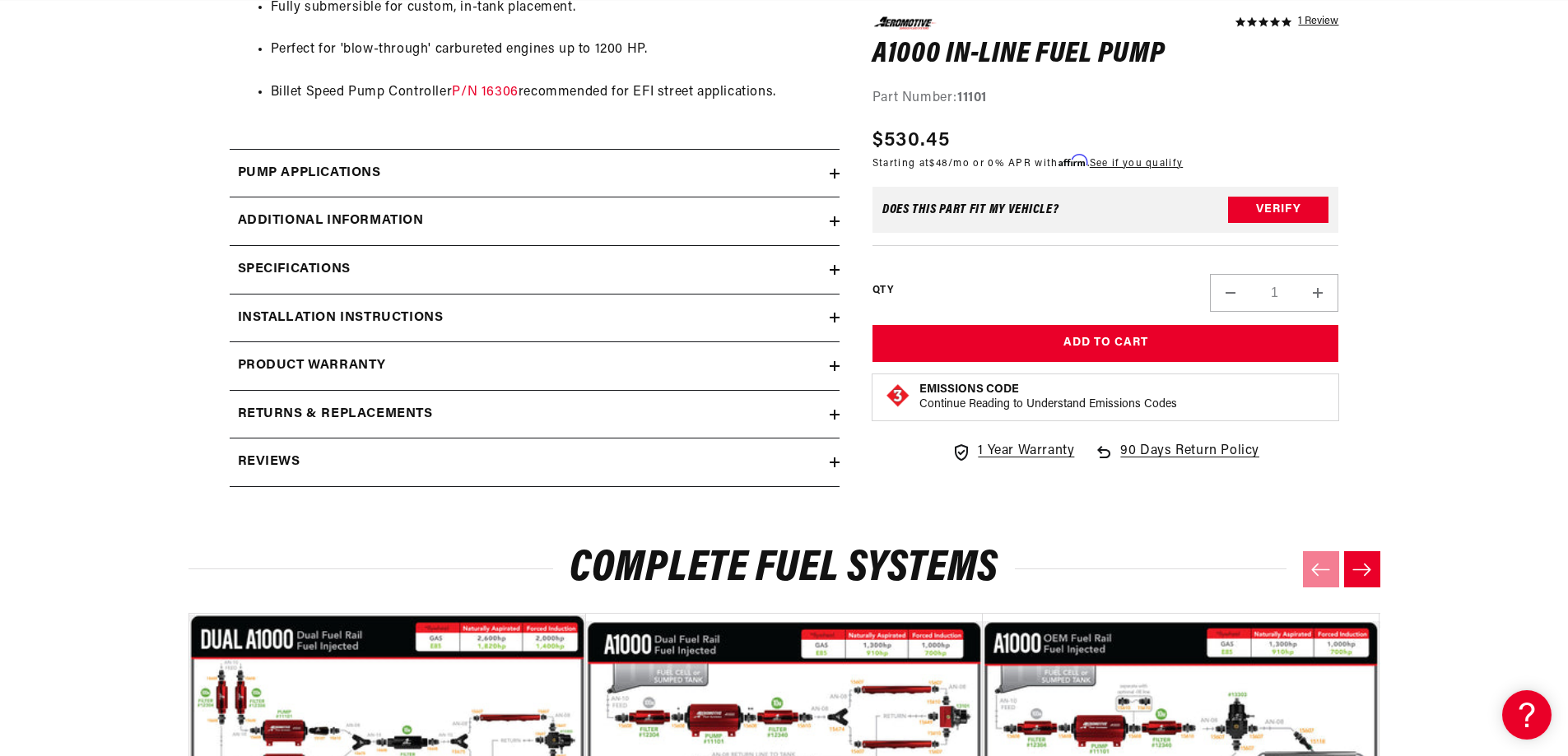
click at [412, 268] on div "Specifications" at bounding box center [529, 269] width 600 height 22
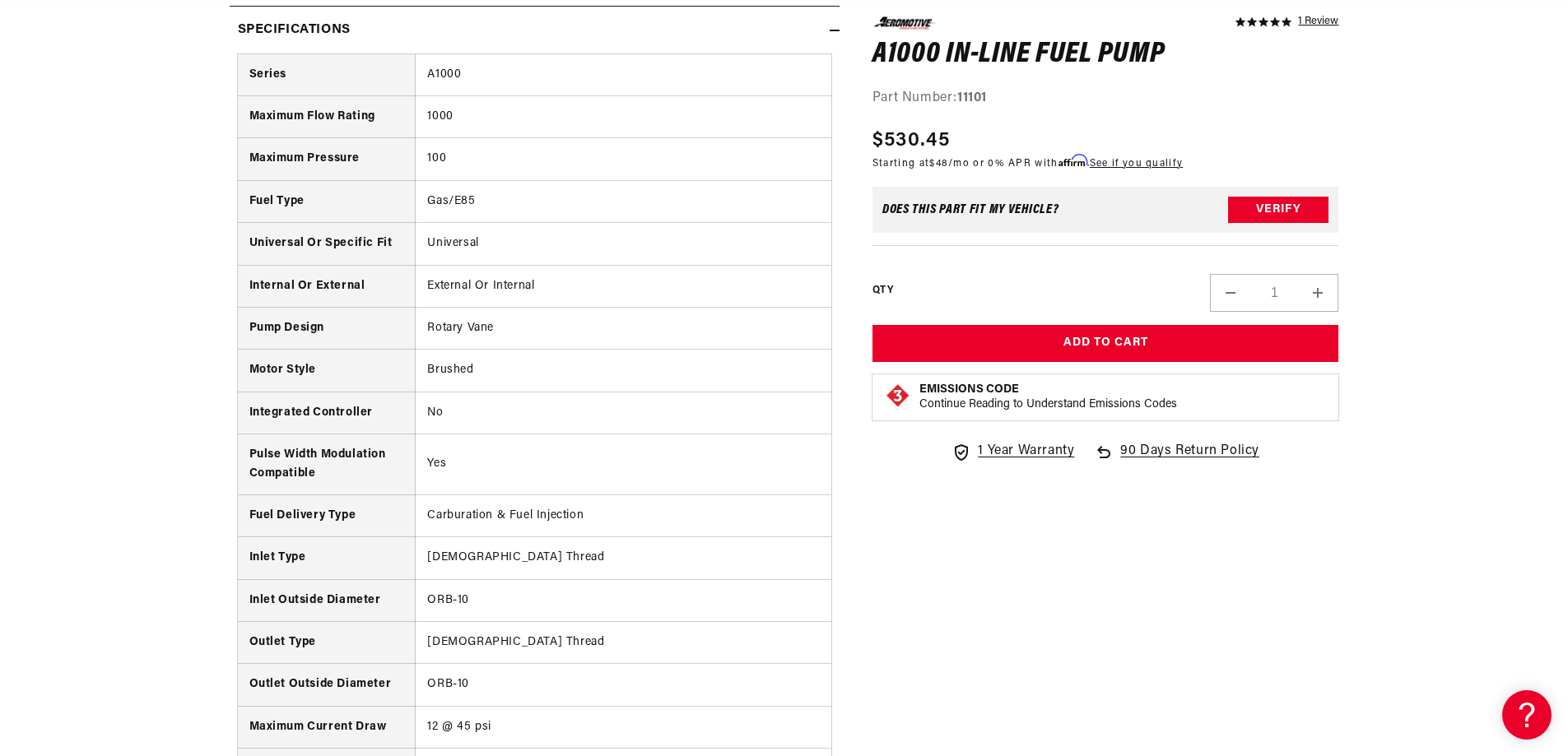
scroll to position [1811, 0]
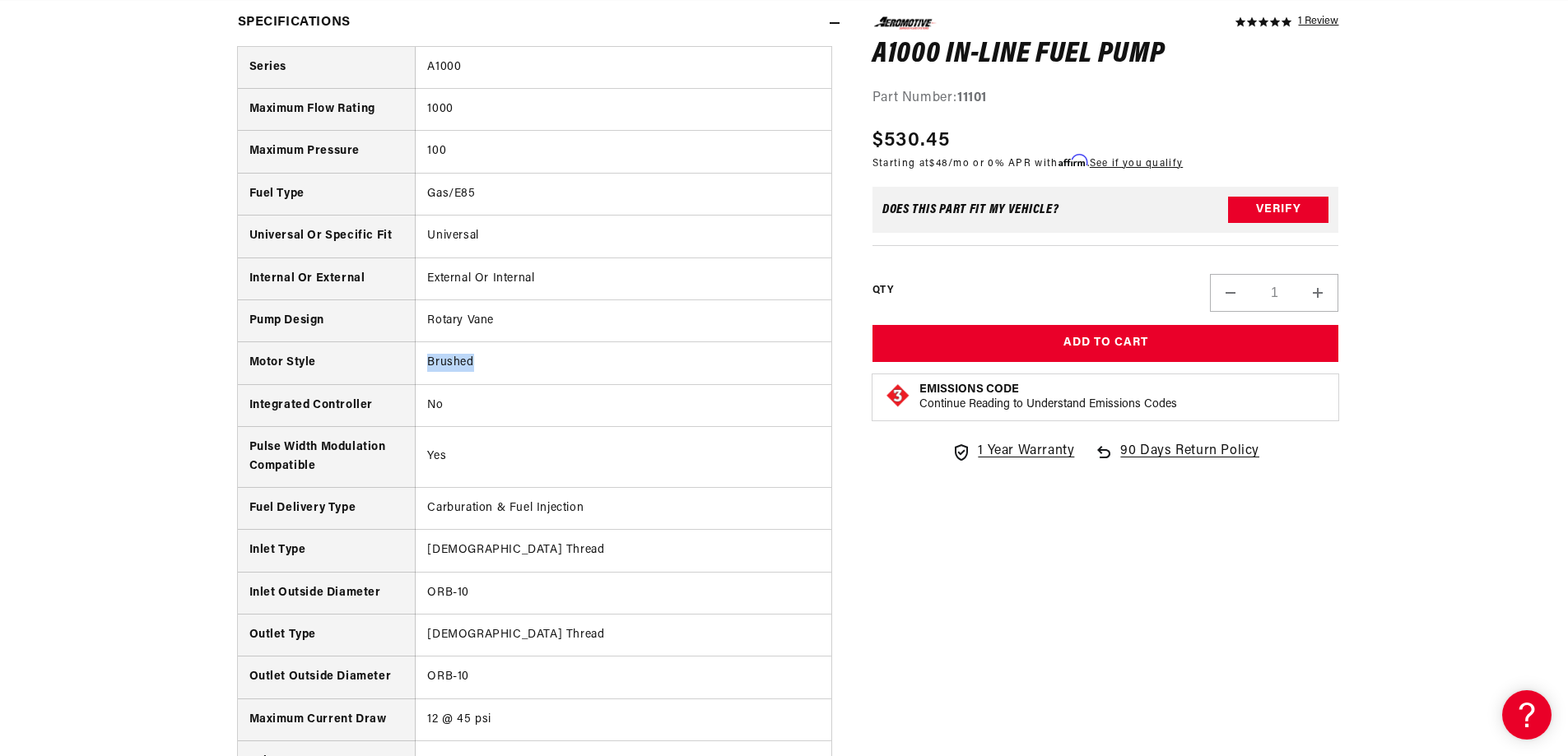
drag, startPoint x: 420, startPoint y: 358, endPoint x: 483, endPoint y: 357, distance: 63.0
click at [483, 357] on td "Brushed" at bounding box center [624, 363] width 416 height 42
copy td "Brushed"
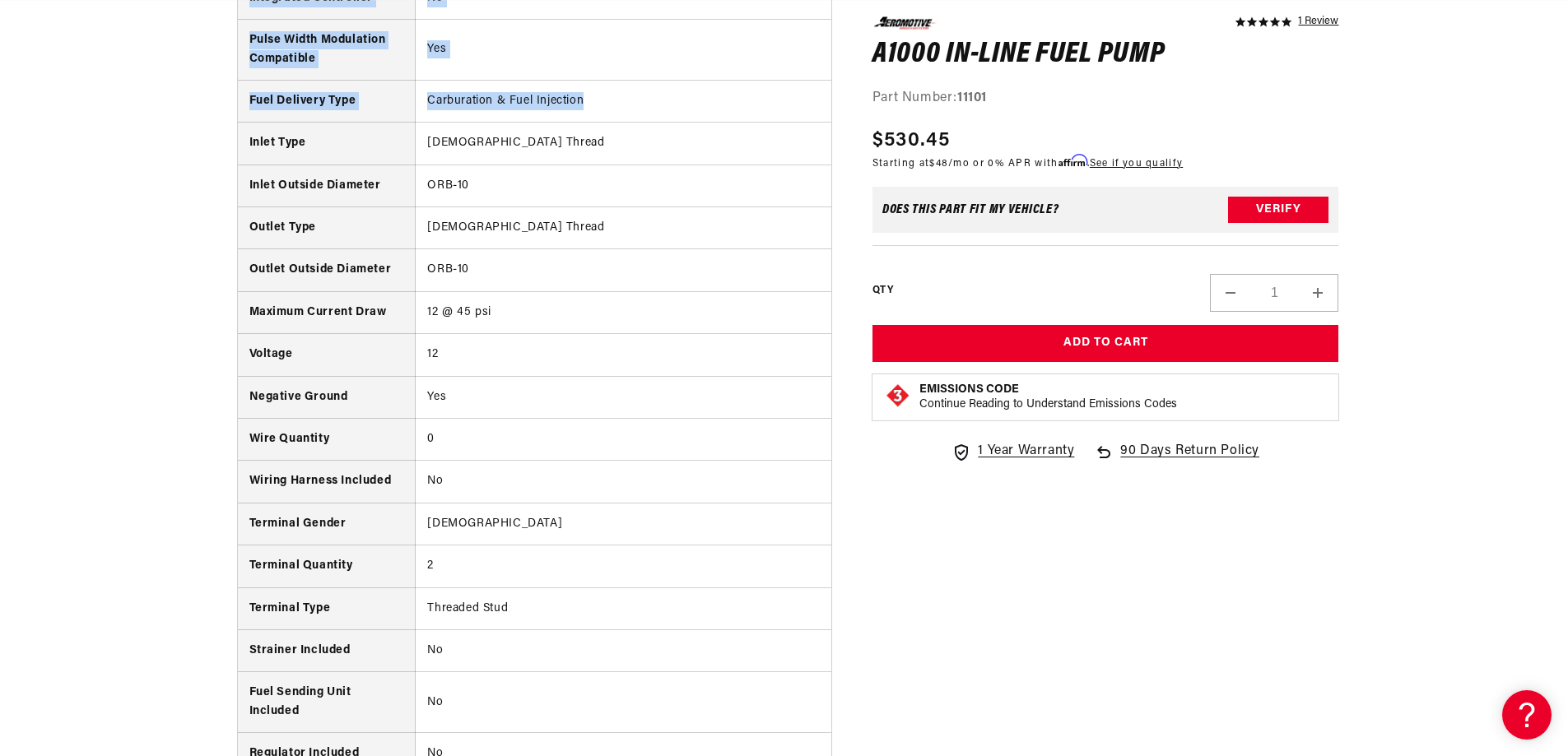
drag, startPoint x: 237, startPoint y: 303, endPoint x: 670, endPoint y: 96, distance: 479.9
click at [670, 96] on tbody "Series A1000 Maximum Flow Rating 1000 Maximum Pressure 100 Fuel Type Gas/E85 Un…" at bounding box center [535, 340] width 594 height 1402
copy tbody "Series A1000 Maximum Flow Rating 1000 Maximum Pressure 100 Fuel Type Gas/E85 Un…"
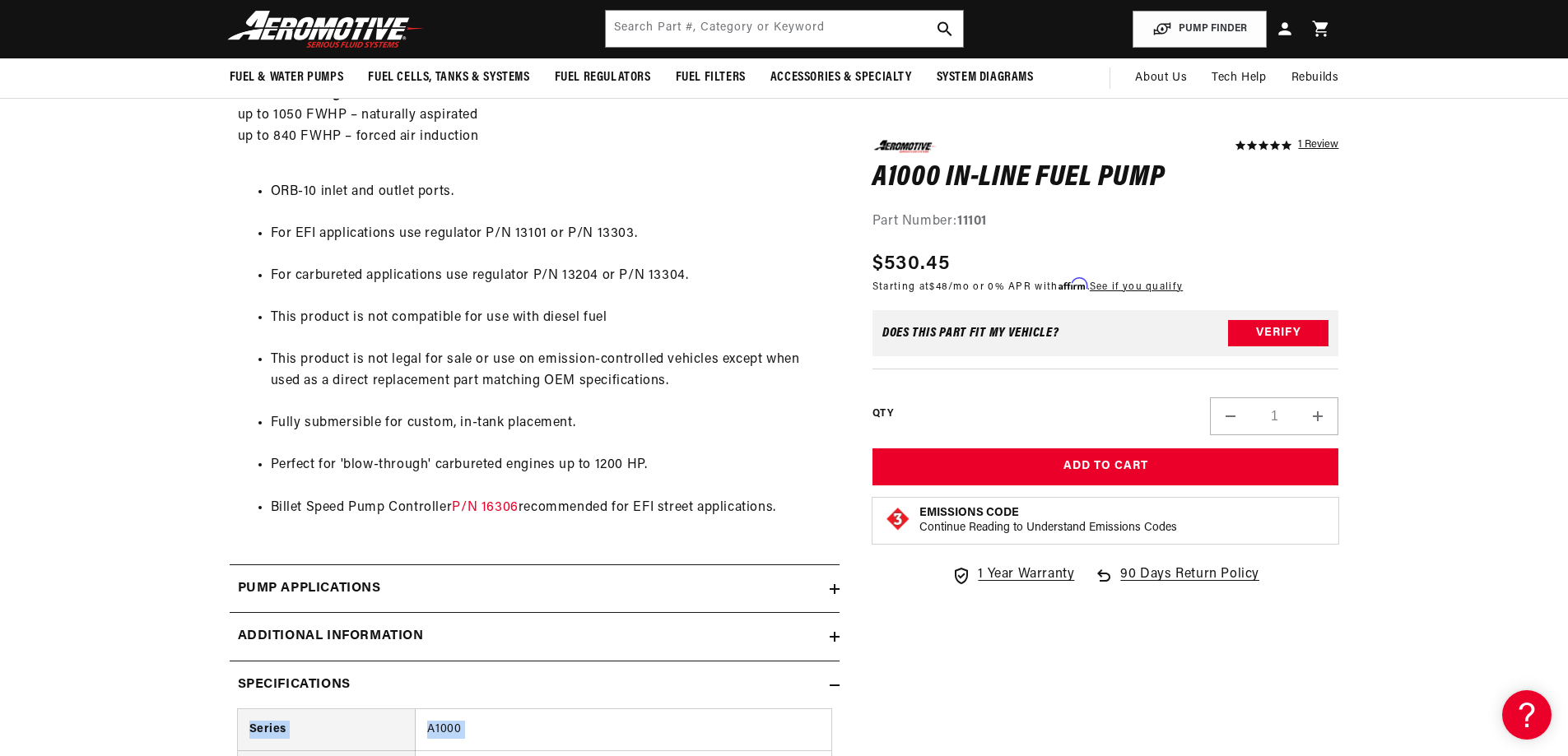
scroll to position [0, 0]
